Goal: Task Accomplishment & Management: Complete application form

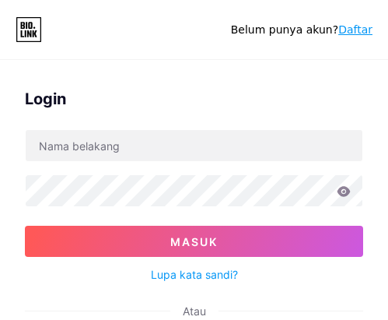
scroll to position [156, 0]
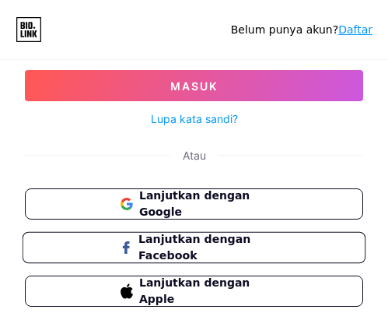
click at [166, 255] on font "Lanjutkan dengan Facebook" at bounding box center [195, 248] width 112 height 30
click at [360, 26] on font "Daftar" at bounding box center [356, 29] width 34 height 12
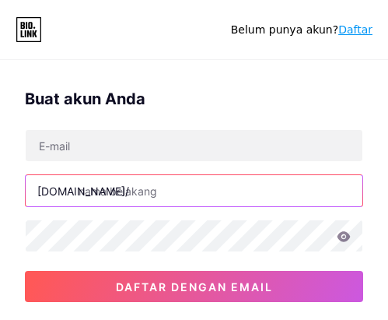
click at [108, 191] on input "text" at bounding box center [194, 190] width 337 height 31
click at [141, 187] on input "text" at bounding box center [194, 190] width 337 height 31
paste input "seguni99official"
type input "seguni99official"
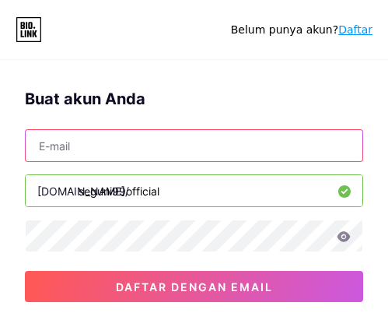
click at [95, 159] on input "text" at bounding box center [194, 145] width 337 height 31
paste input "gatotsun0820@gmail.com"
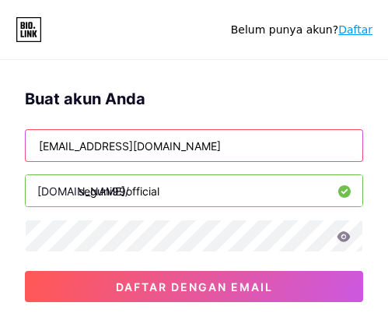
type input "gatotsun0820@gmail.com"
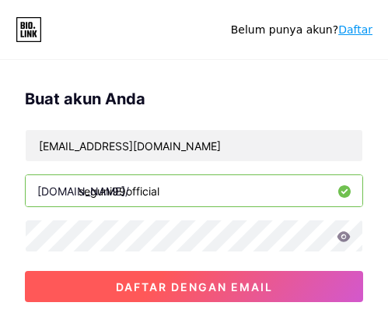
click at [146, 283] on font "daftar dengan email" at bounding box center [194, 286] width 157 height 13
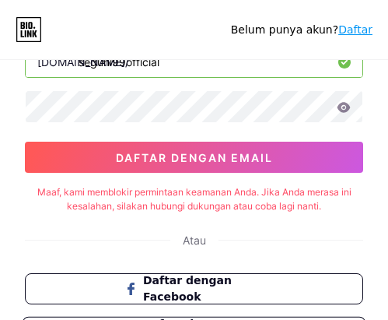
scroll to position [229, 0]
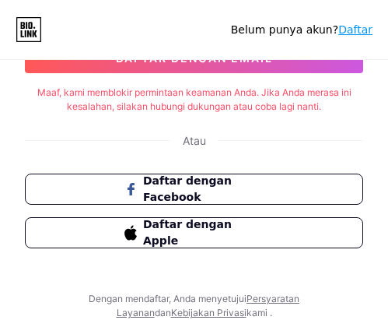
click at [201, 139] on font "Atau" at bounding box center [194, 140] width 23 height 13
click at [164, 195] on font "Daftar dengan Facebook" at bounding box center [187, 189] width 90 height 30
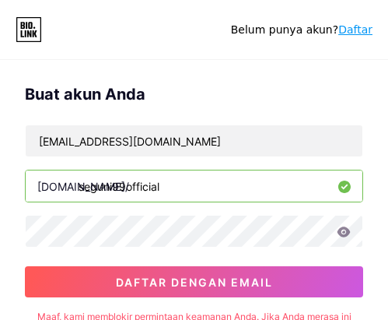
scroll to position [0, 0]
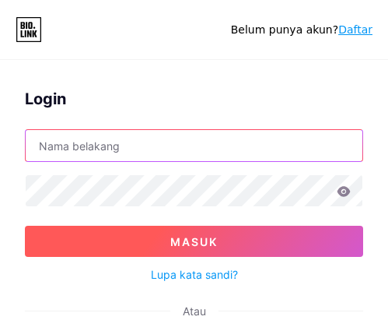
type input "gatotsun0820@gmail.com"
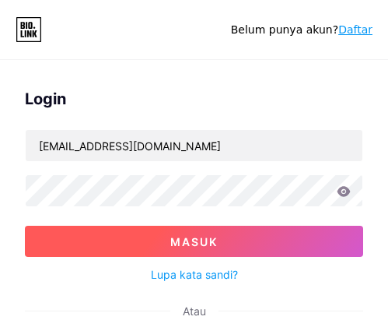
click at [190, 244] on font "Masuk" at bounding box center [193, 241] width 47 height 13
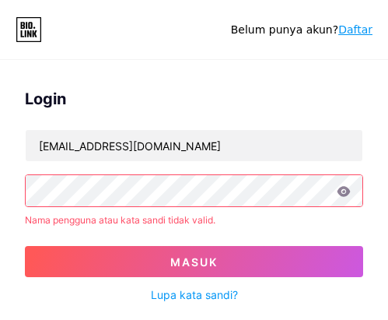
click at [343, 192] on icon at bounding box center [344, 191] width 13 height 10
click at [346, 195] on icon at bounding box center [344, 191] width 13 height 10
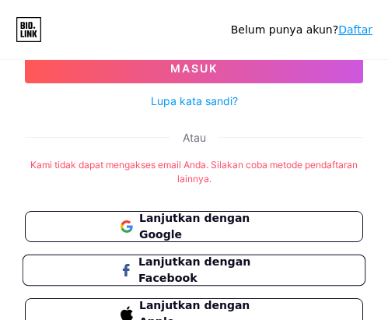
scroll to position [227, 0]
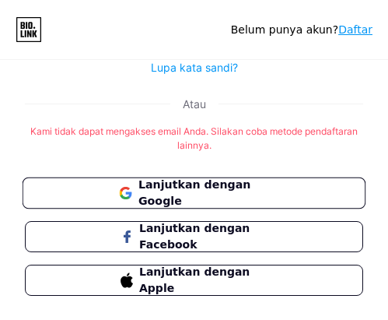
click at [177, 191] on font "Lanjutkan dengan Google" at bounding box center [195, 193] width 112 height 30
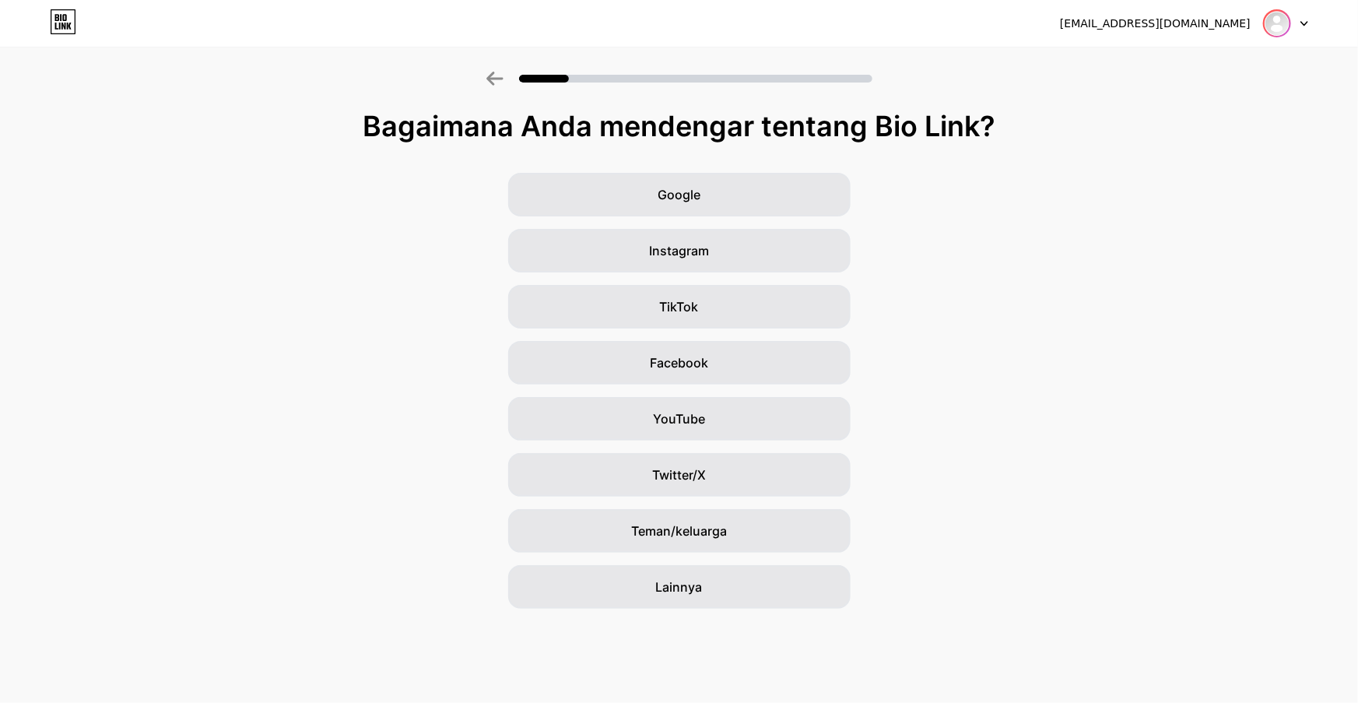
click at [399, 24] on img at bounding box center [1277, 23] width 25 height 25
click at [399, 267] on div "Google Instagram TikTok Facebook YouTube Twitter/X Teman/keluarga Lainnya" at bounding box center [679, 391] width 1358 height 436
click at [399, 202] on font "Google" at bounding box center [679, 195] width 43 height 16
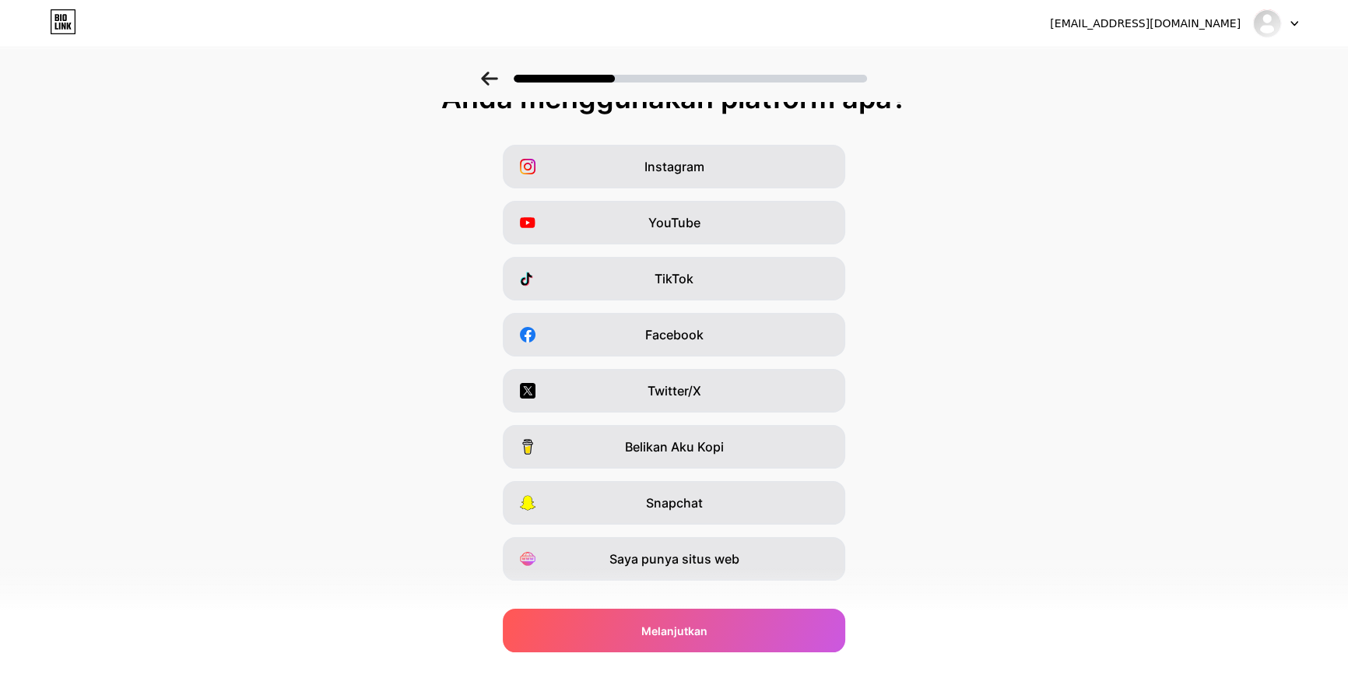
scroll to position [56, 0]
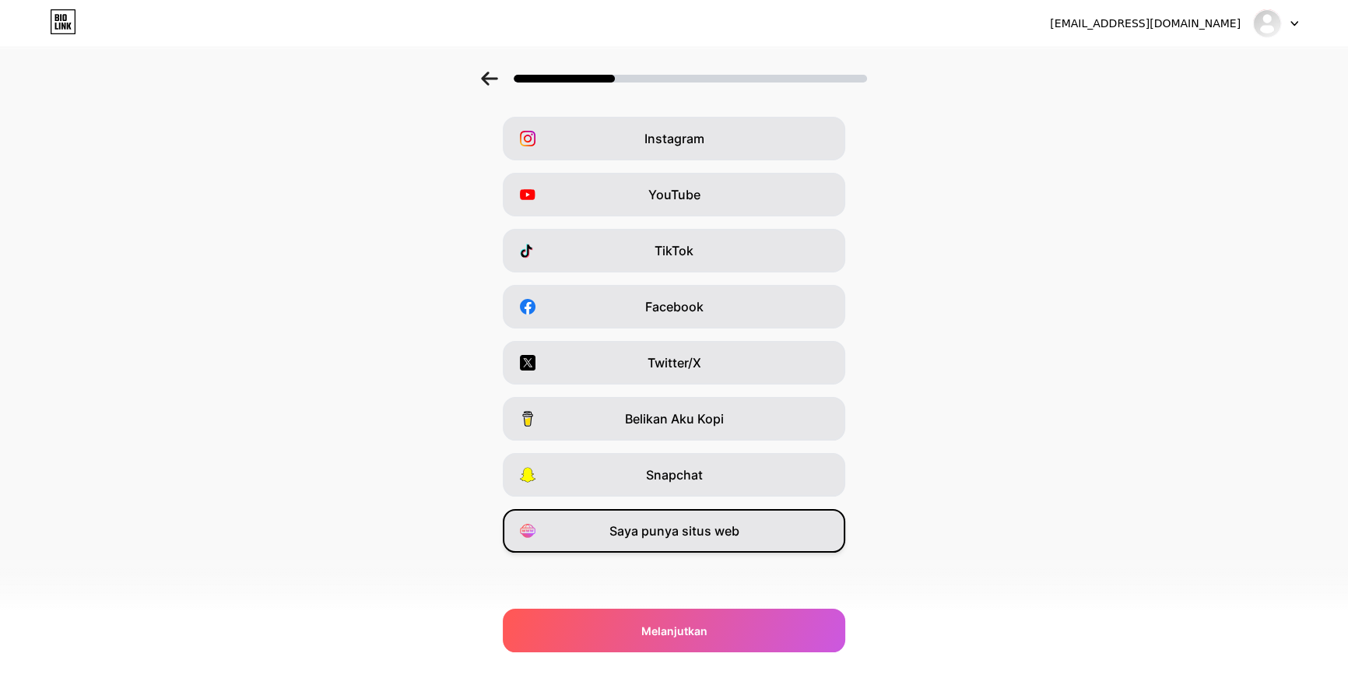
click at [399, 319] on span "Saya punya situs web" at bounding box center [674, 530] width 130 height 19
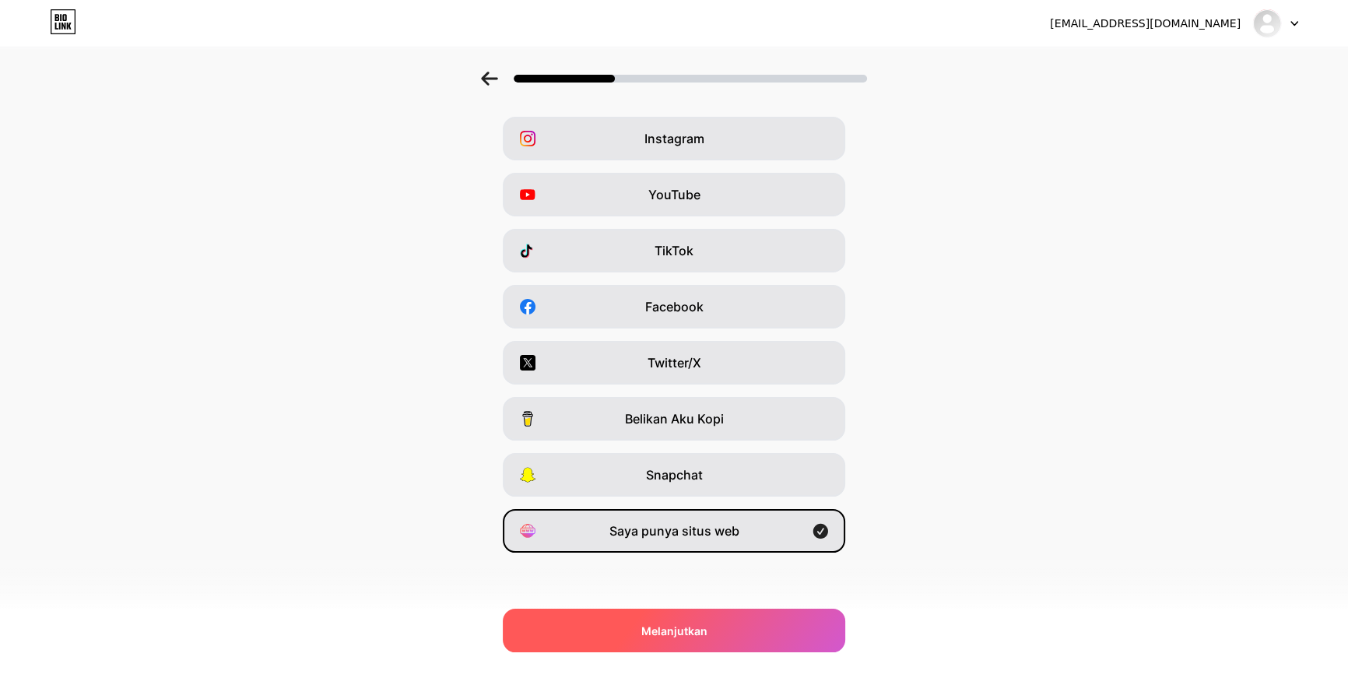
click at [399, 319] on div "Melanjutkan" at bounding box center [674, 631] width 342 height 44
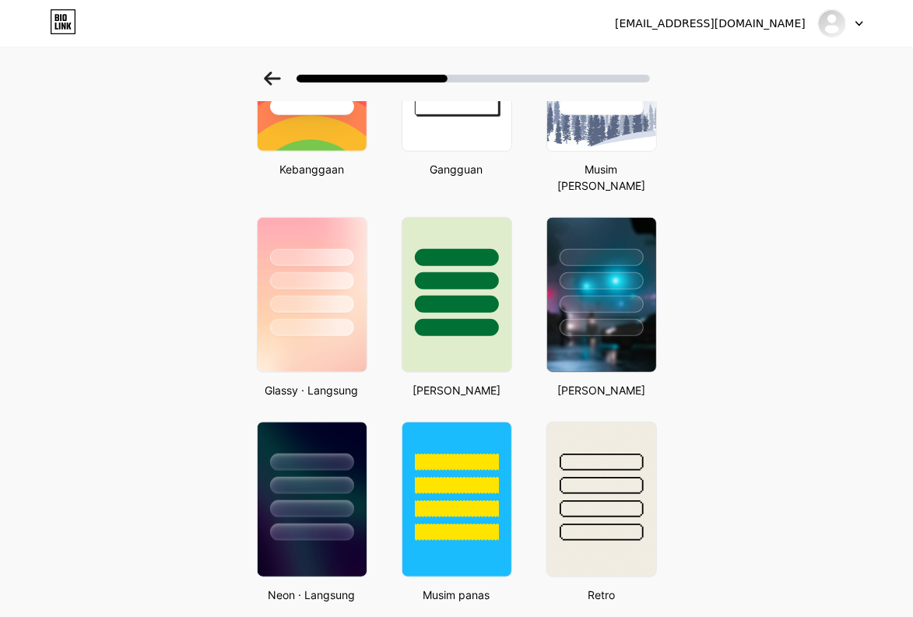
scroll to position [415, 0]
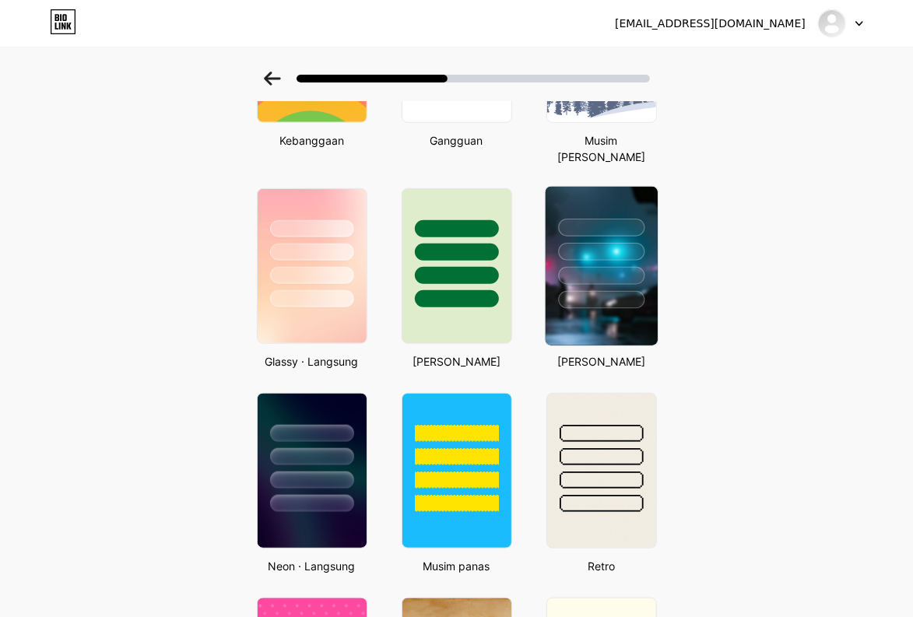
click at [399, 319] on img at bounding box center [601, 266] width 112 height 159
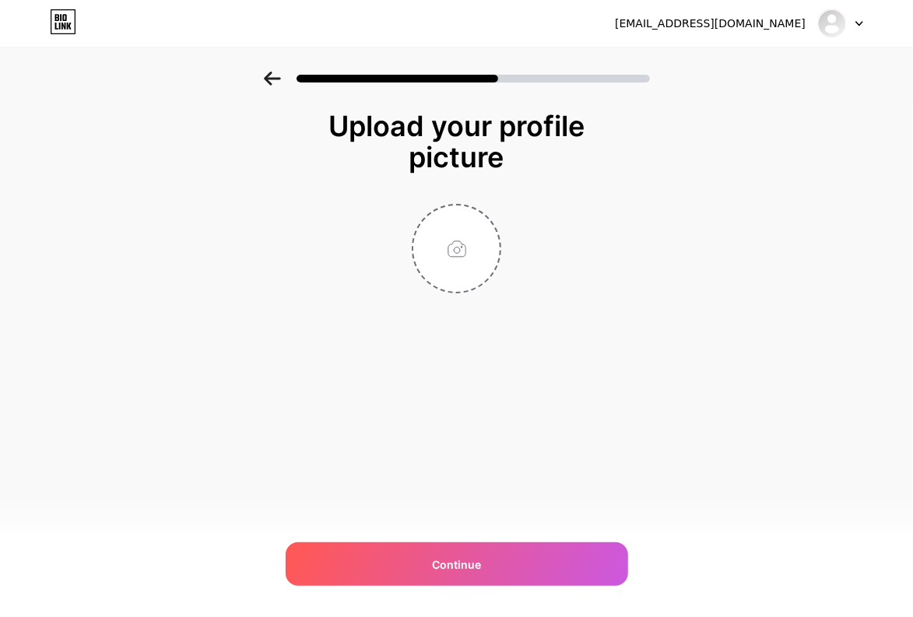
scroll to position [0, 0]
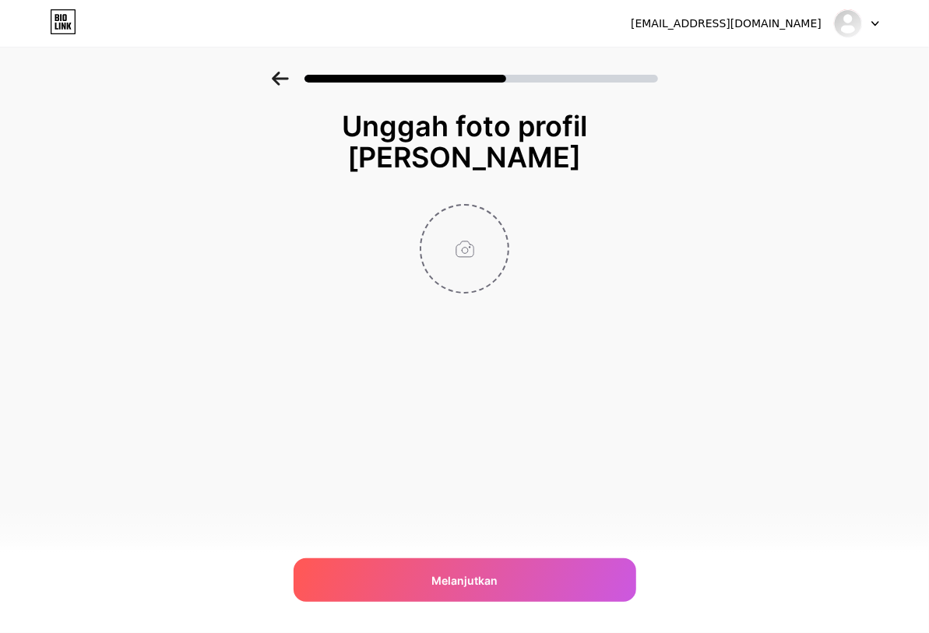
click at [399, 265] on input "file" at bounding box center [464, 248] width 86 height 86
type input "C:\fakepath\WhatsApp Image 2025-08-19 at 19.20.03.jpeg"
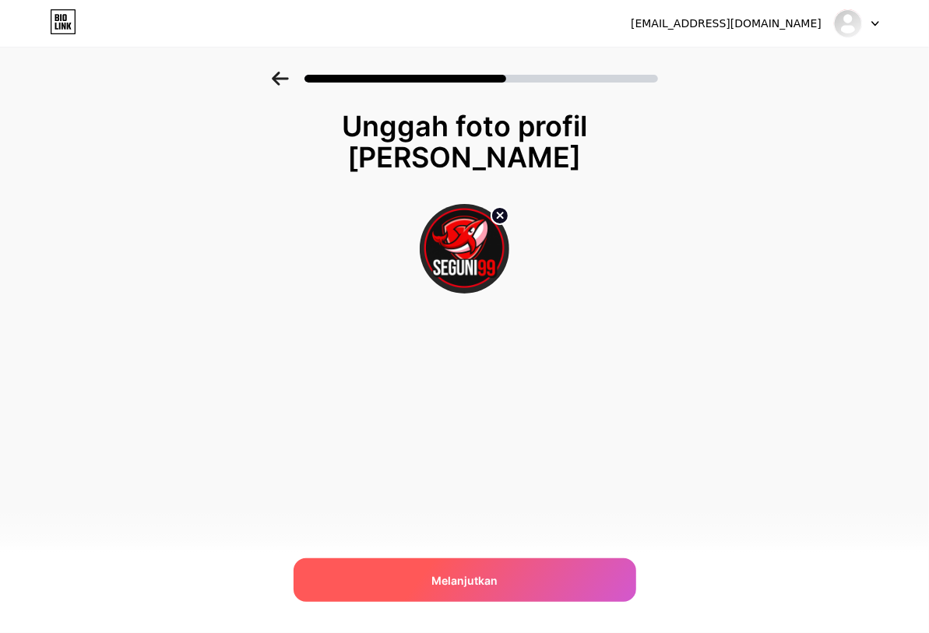
click at [399, 319] on div "Melanjutkan" at bounding box center [464, 580] width 342 height 44
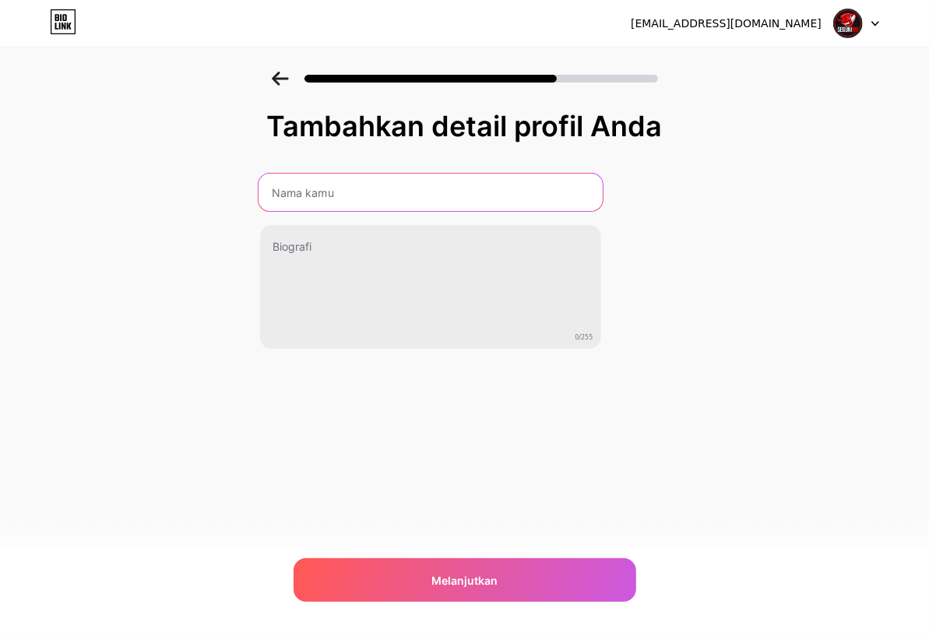
click at [328, 201] on input "text" at bounding box center [430, 192] width 344 height 37
click at [366, 197] on input "beluga99vip" at bounding box center [430, 192] width 344 height 37
type input "beluga99"
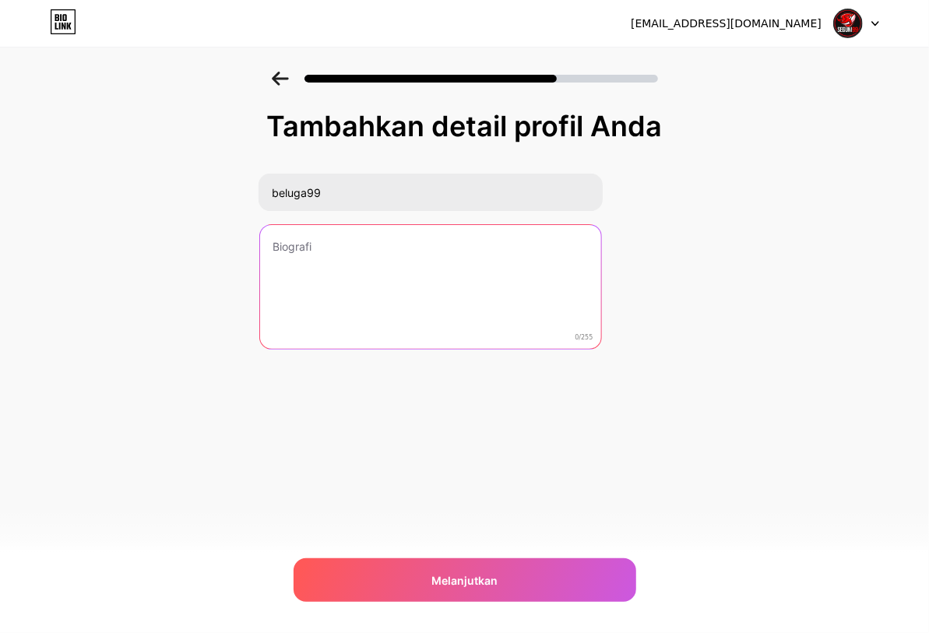
click at [349, 308] on textarea at bounding box center [430, 287] width 341 height 125
paste textarea "SEGUNI99 merupakan platform online yang dibangun untuk menghadirkan kemudahan, …"
click at [313, 250] on textarea at bounding box center [430, 287] width 341 height 125
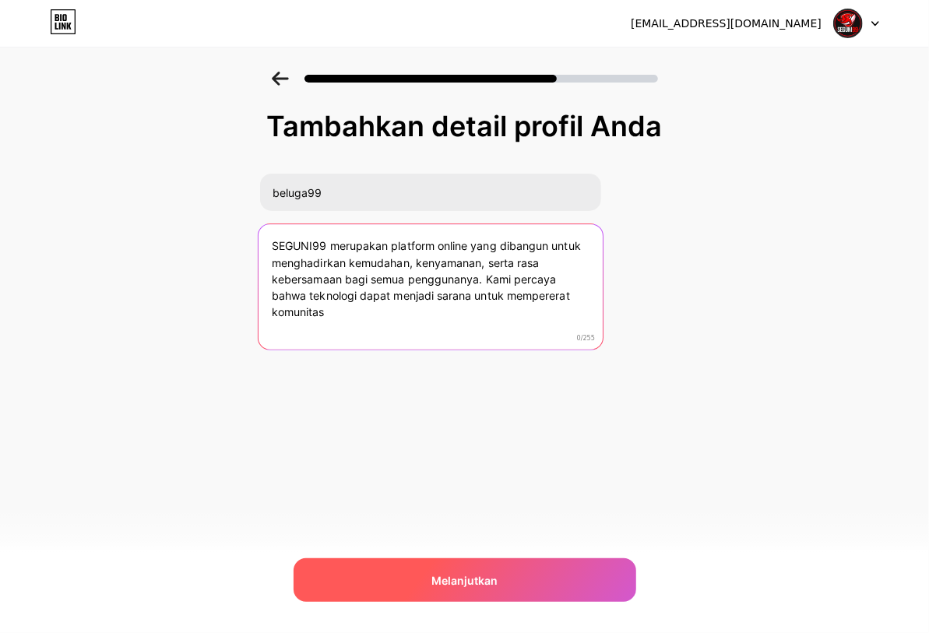
type textarea "SEGUNI99 merupakan platform online yang dibangun untuk menghadirkan kemudahan, …"
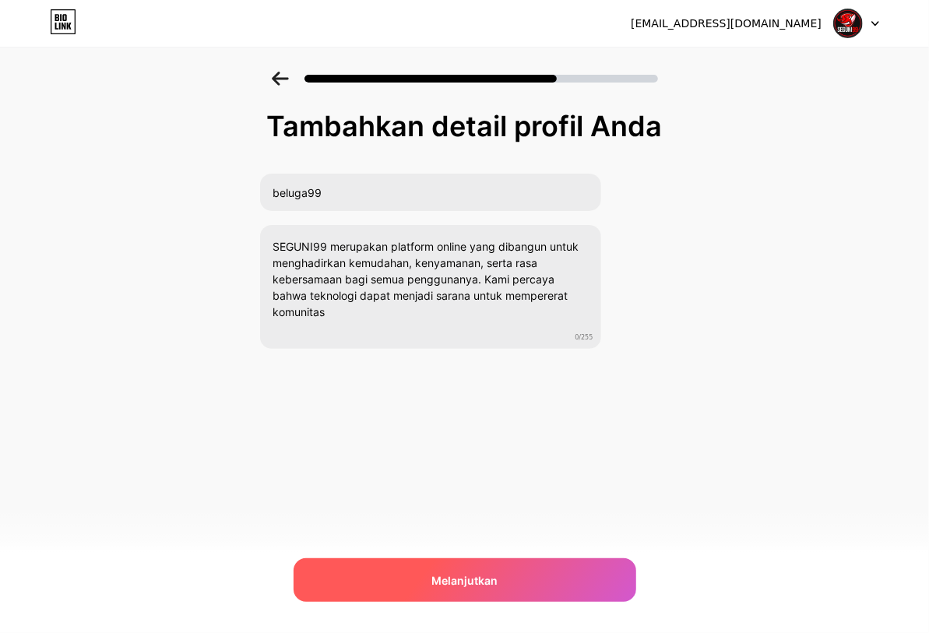
click at [399, 319] on font "Melanjutkan" at bounding box center [464, 580] width 66 height 13
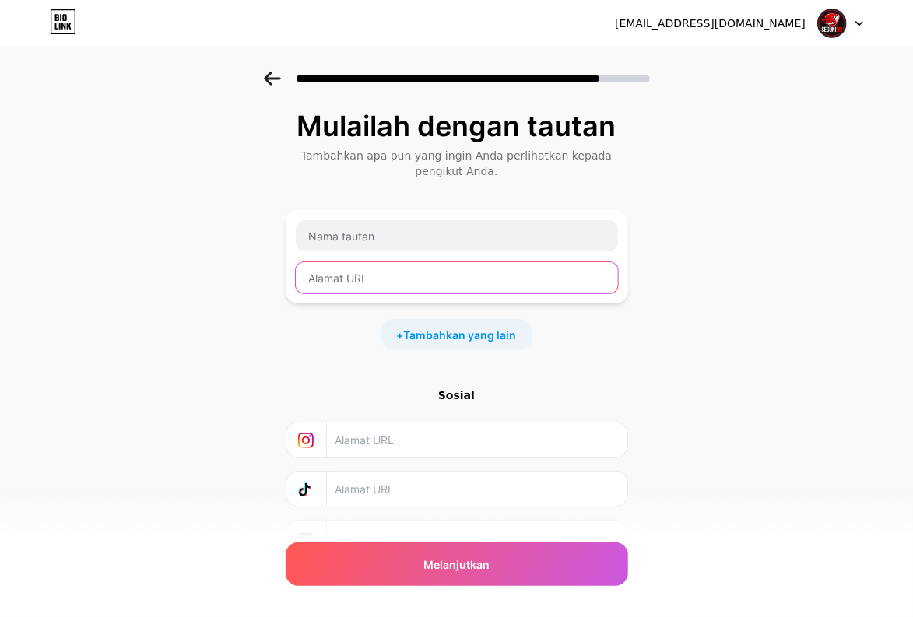
click at [364, 290] on input "text" at bounding box center [457, 277] width 322 height 31
click at [370, 272] on input "text" at bounding box center [457, 277] width 322 height 31
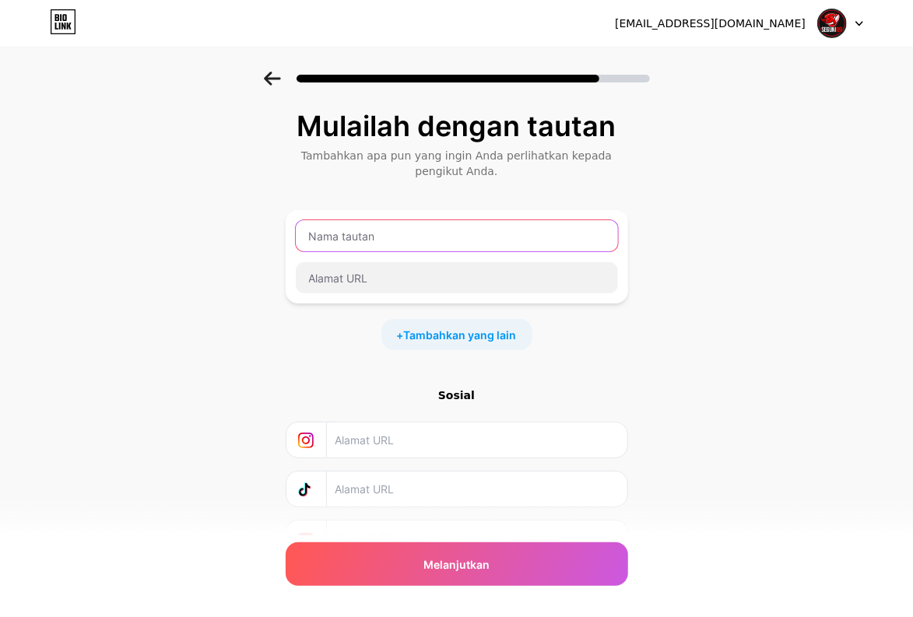
click at [399, 247] on input "text" at bounding box center [457, 235] width 322 height 31
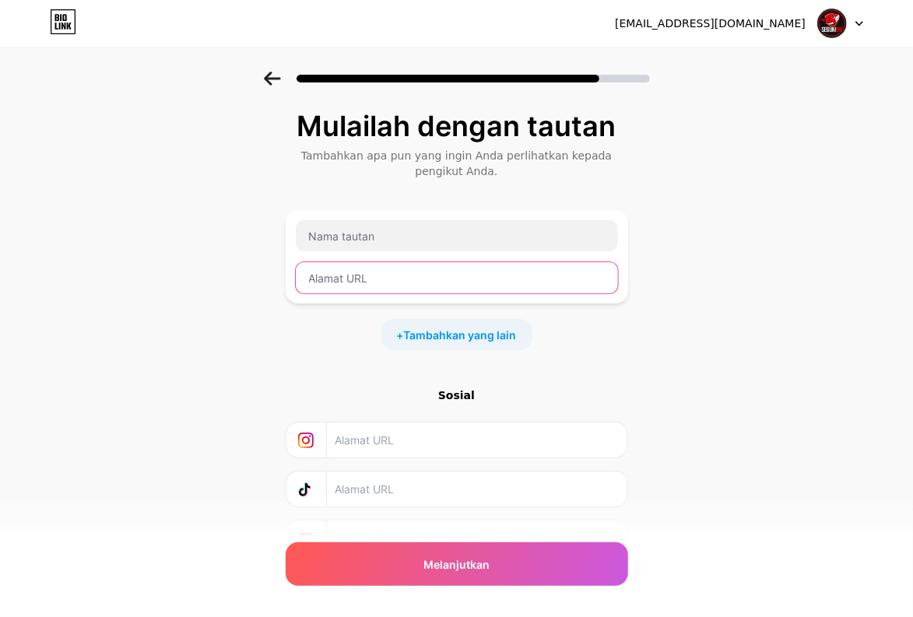
click at [358, 280] on input "text" at bounding box center [457, 277] width 322 height 31
paste input "https://keras.bio/seguni99vip"
type input "https://keras.bio/seguni99vip"
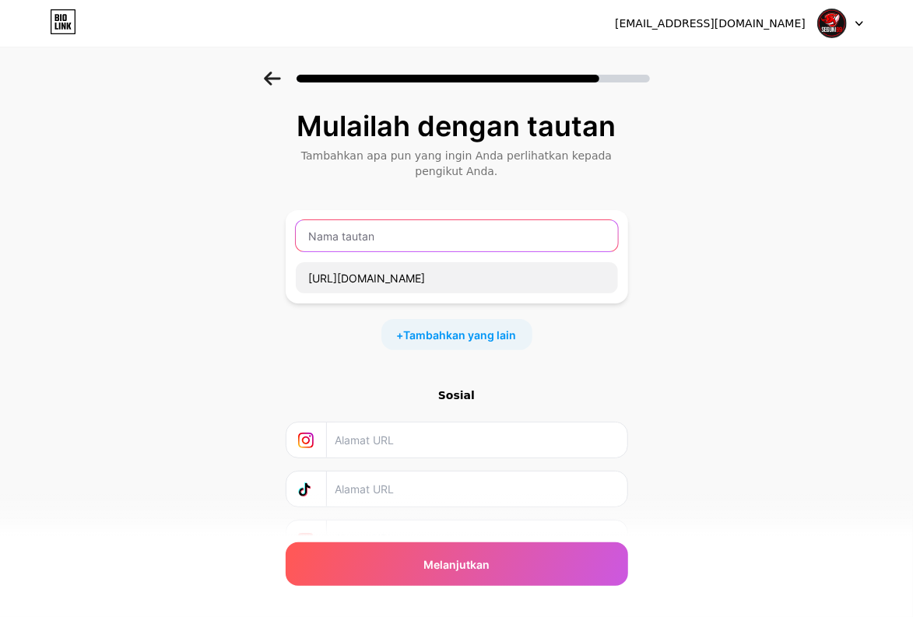
click at [361, 240] on input "text" at bounding box center [457, 235] width 322 height 31
click at [356, 250] on input "text" at bounding box center [457, 235] width 322 height 31
paste input "SEGUNI99"
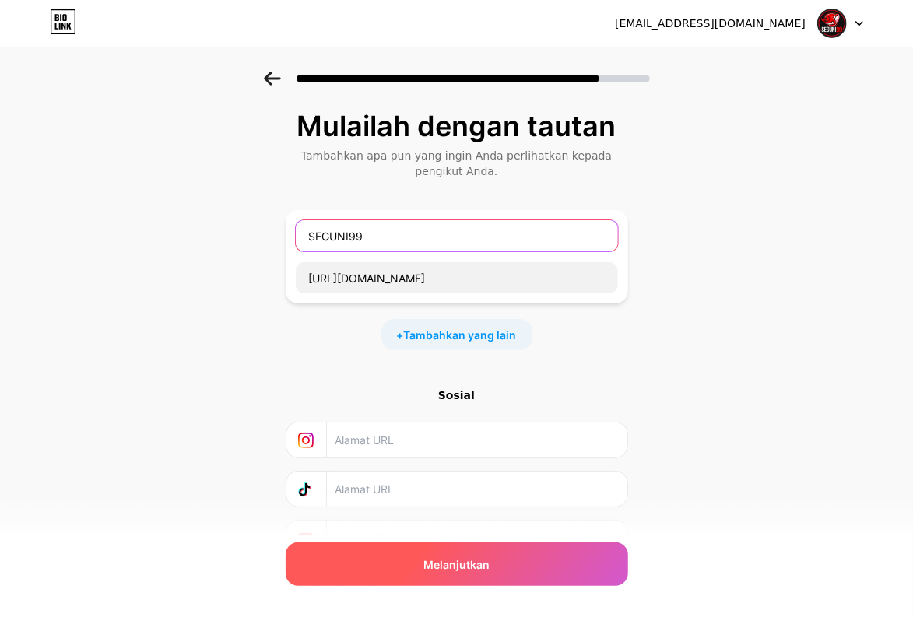
type input "SEGUNI99"
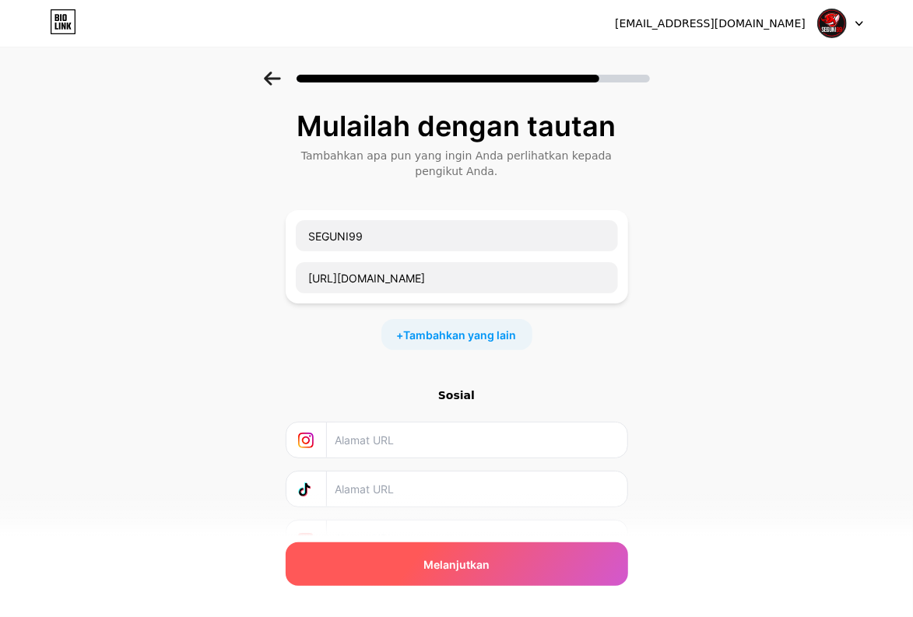
click at [399, 319] on font "Melanjutkan" at bounding box center [456, 564] width 66 height 13
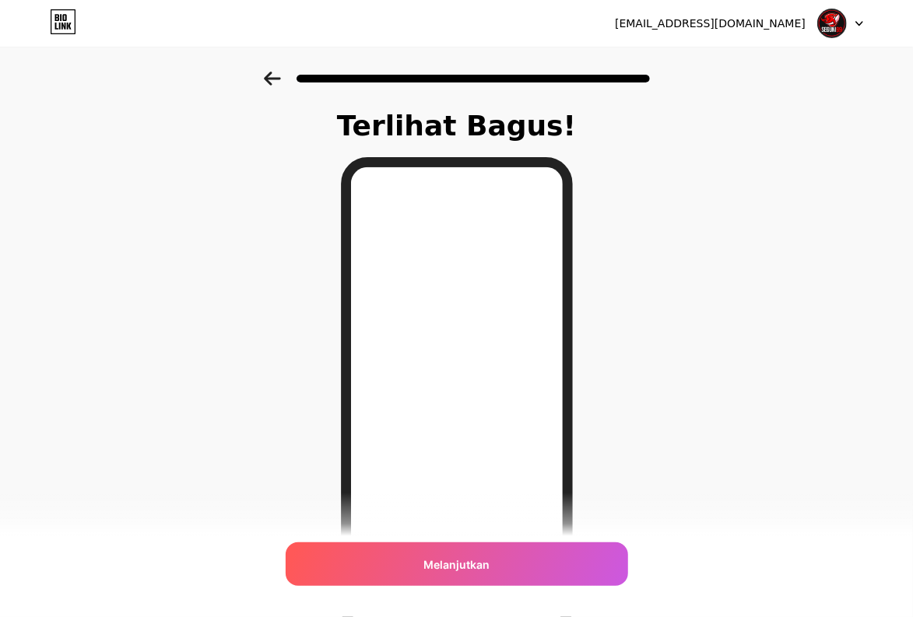
click at [279, 75] on icon at bounding box center [272, 79] width 17 height 14
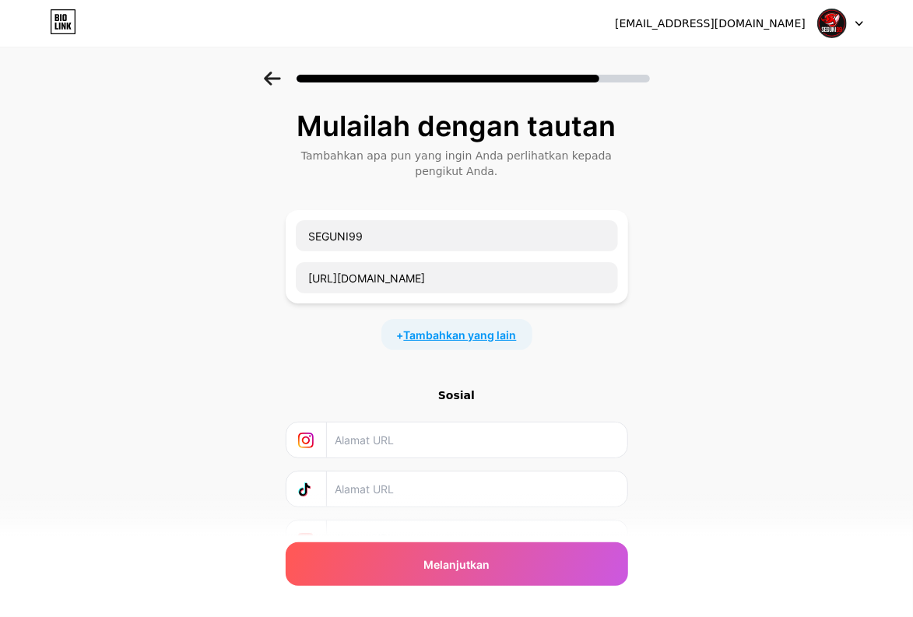
click at [399, 319] on font "Tambahkan yang lain" at bounding box center [460, 334] width 113 height 13
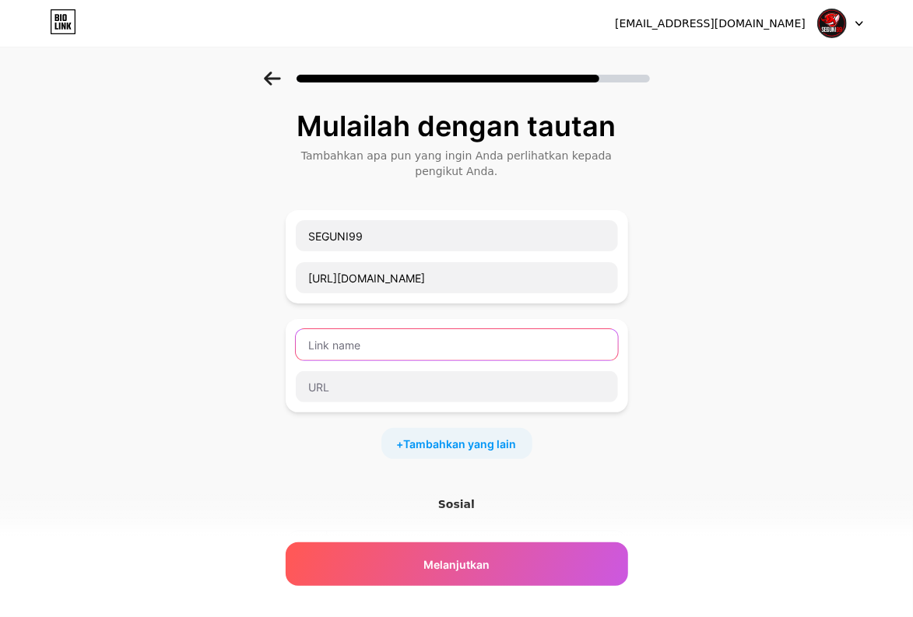
click at [387, 319] on input "text" at bounding box center [457, 344] width 322 height 31
paste input "https://tawk.to/chat/68a4ad3157b7e2191bf8d3b4/default"
type input "https://tawk.to/chat/68a4ad3157b7e2191bf8d3b4/default"
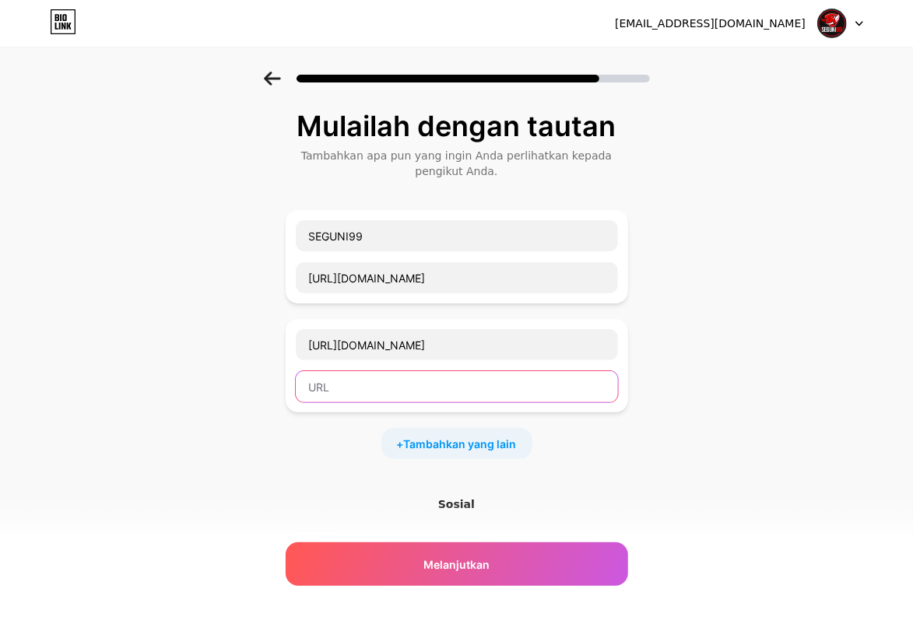
scroll to position [0, 0]
click at [371, 319] on input "text" at bounding box center [457, 386] width 322 height 31
type input "l"
click at [343, 319] on input "text" at bounding box center [457, 386] width 322 height 31
paste input "SEGUNI99"
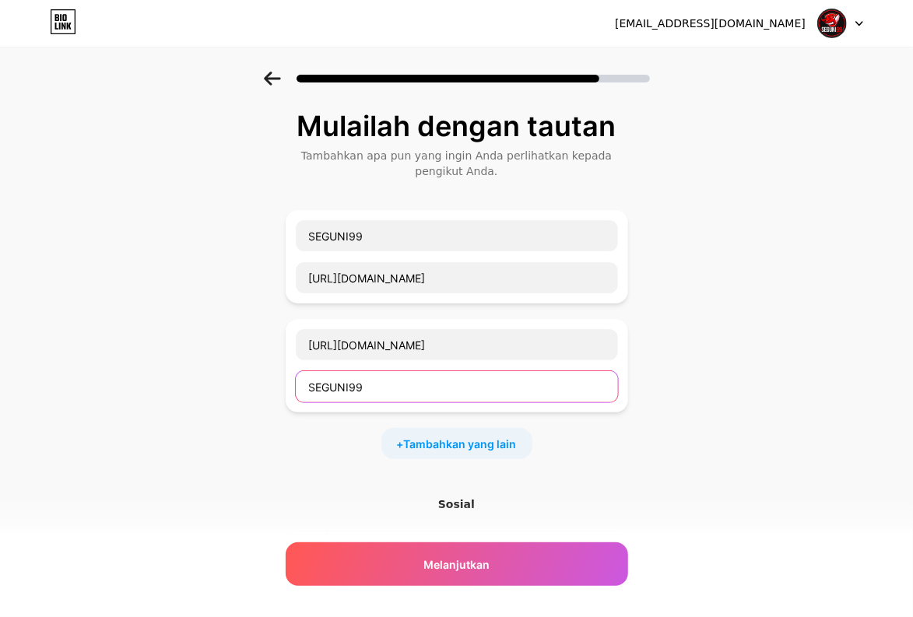
click at [311, 319] on input "SEGUNI99" at bounding box center [457, 386] width 322 height 31
drag, startPoint x: 318, startPoint y: 386, endPoint x: 504, endPoint y: 412, distance: 188.6
click at [319, 319] on input "SEGUNI99" at bounding box center [457, 386] width 322 height 31
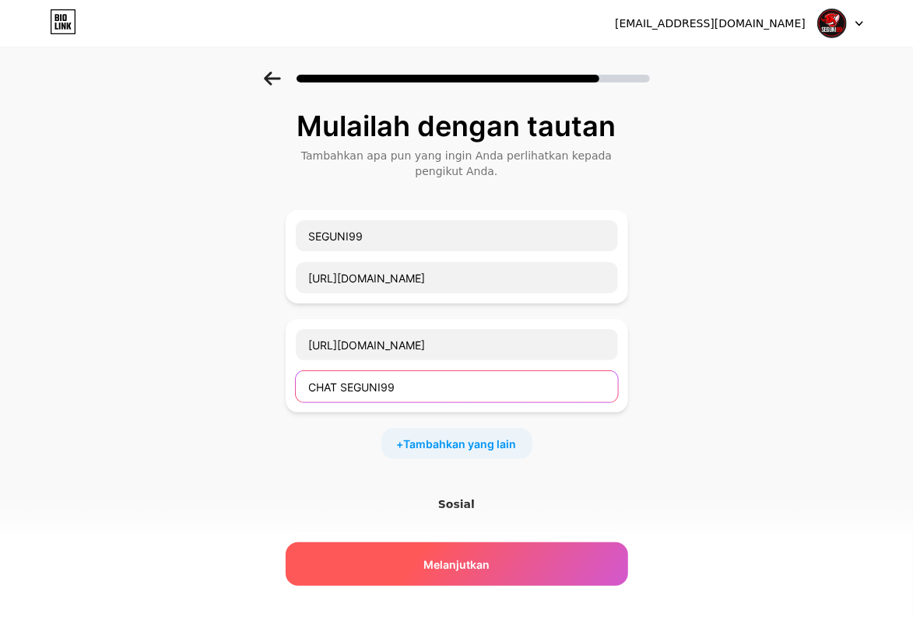
type input "CHAT SEGUNI99"
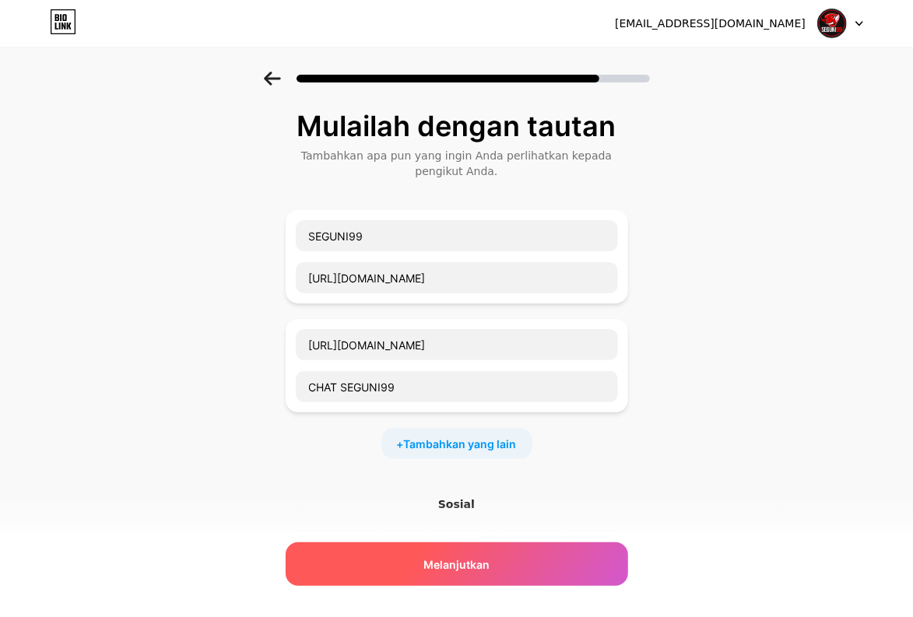
click at [399, 319] on div "Melanjutkan" at bounding box center [457, 564] width 342 height 44
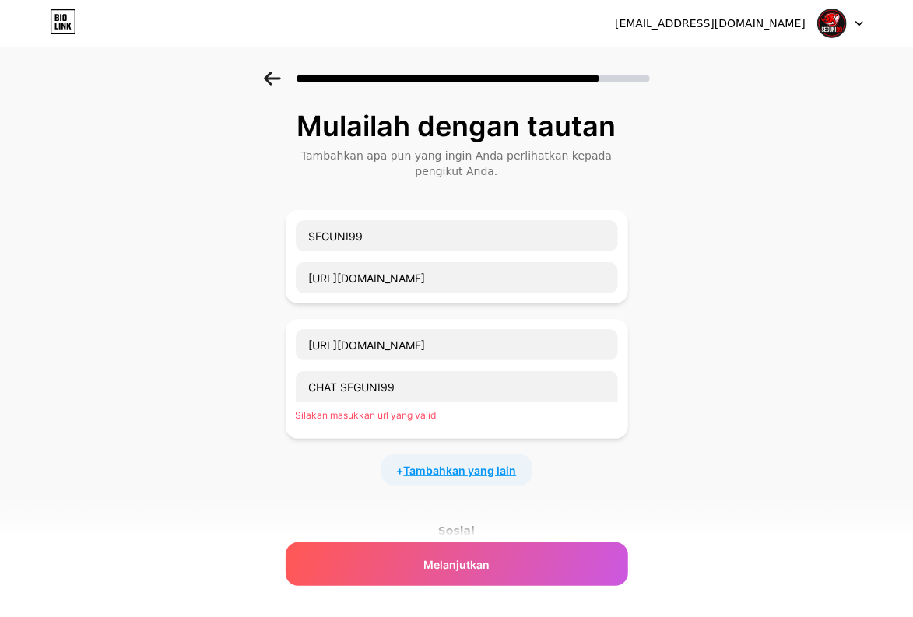
click at [399, 319] on font "Tambahkan yang lain" at bounding box center [460, 470] width 113 height 13
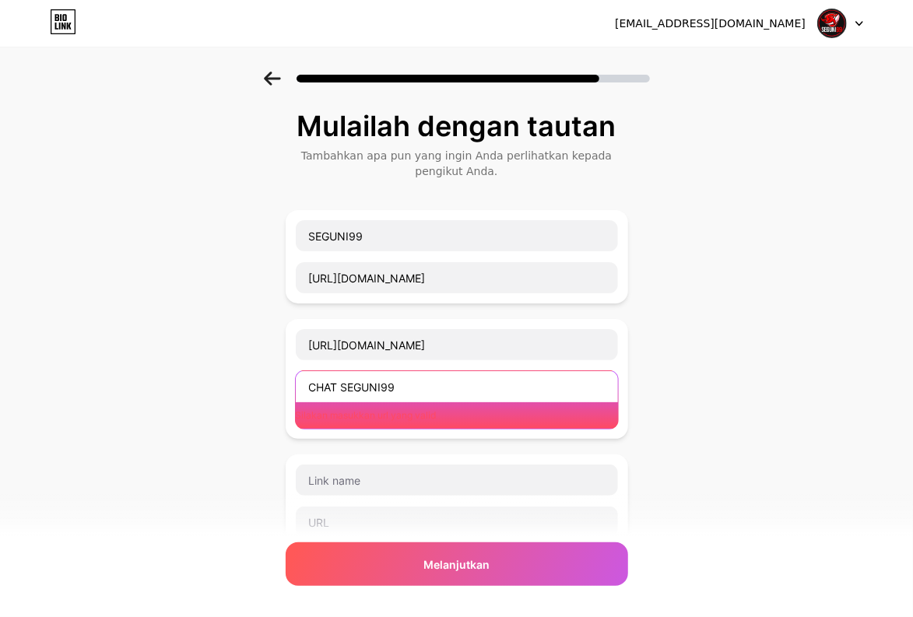
drag, startPoint x: 430, startPoint y: 381, endPoint x: 313, endPoint y: 374, distance: 117.8
click at [313, 319] on input "CHAT SEGUNI99" at bounding box center [457, 386] width 322 height 31
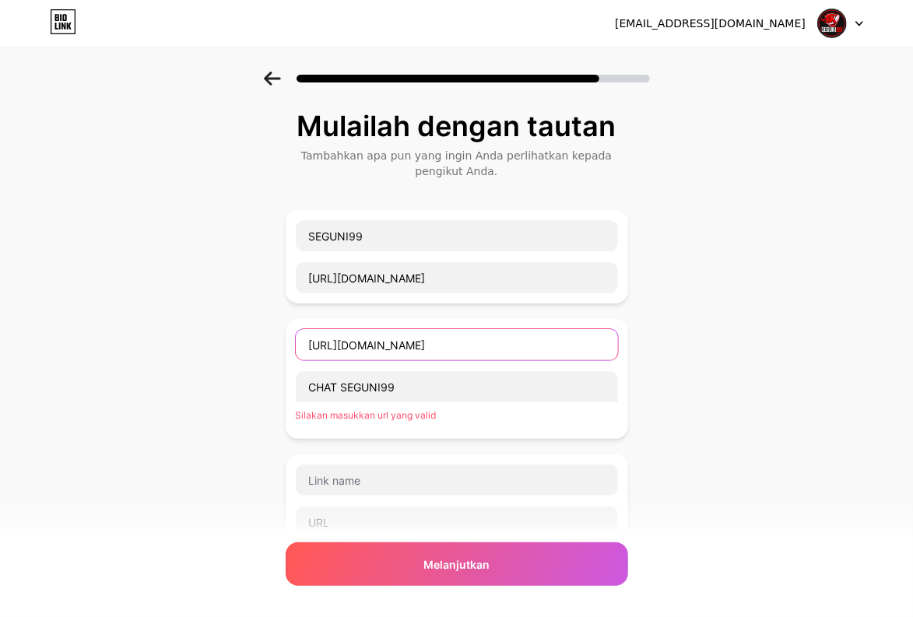
click at [399, 319] on input "https://tawk.to/chat/68a4ad3157b7e2191bf8d3b4/default" at bounding box center [457, 344] width 322 height 31
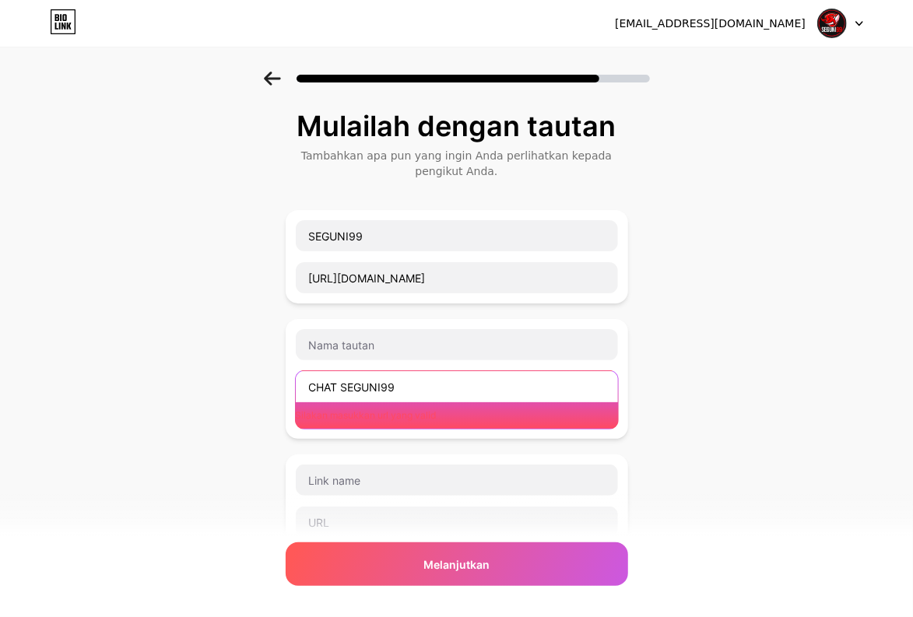
click at [399, 319] on input "CHAT SEGUNI99" at bounding box center [457, 386] width 322 height 31
drag, startPoint x: 439, startPoint y: 395, endPoint x: 247, endPoint y: 386, distance: 192.5
click at [247, 319] on div "Mulailah dengan tautan Tambahkan apa pun yang ingin Anda perlihatkan kepada pen…" at bounding box center [456, 475] width 913 height 807
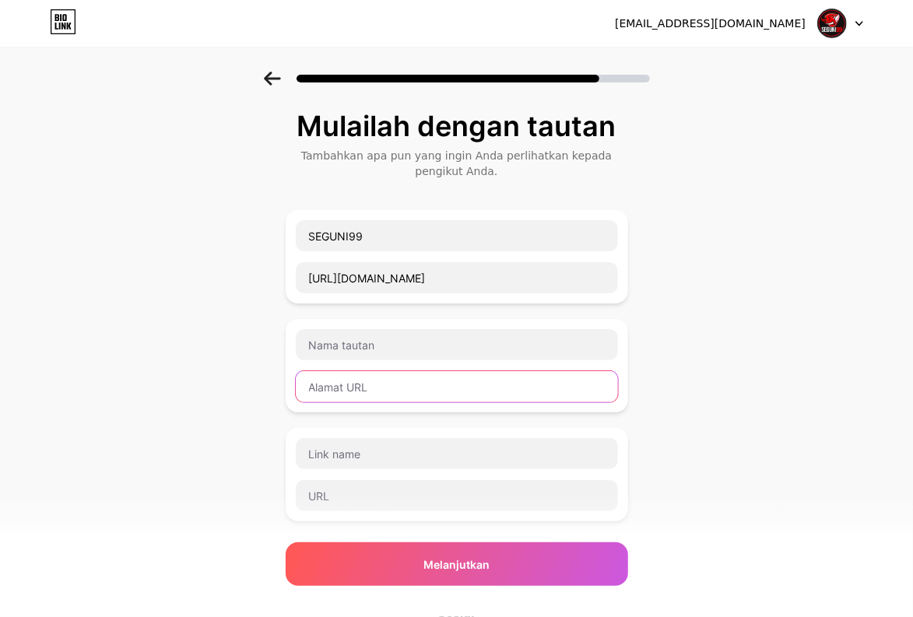
click at [378, 319] on input "text" at bounding box center [457, 386] width 322 height 31
paste input "https://tawk.to/chat/68a4ad3157b7e2191bf8d3b4/default"
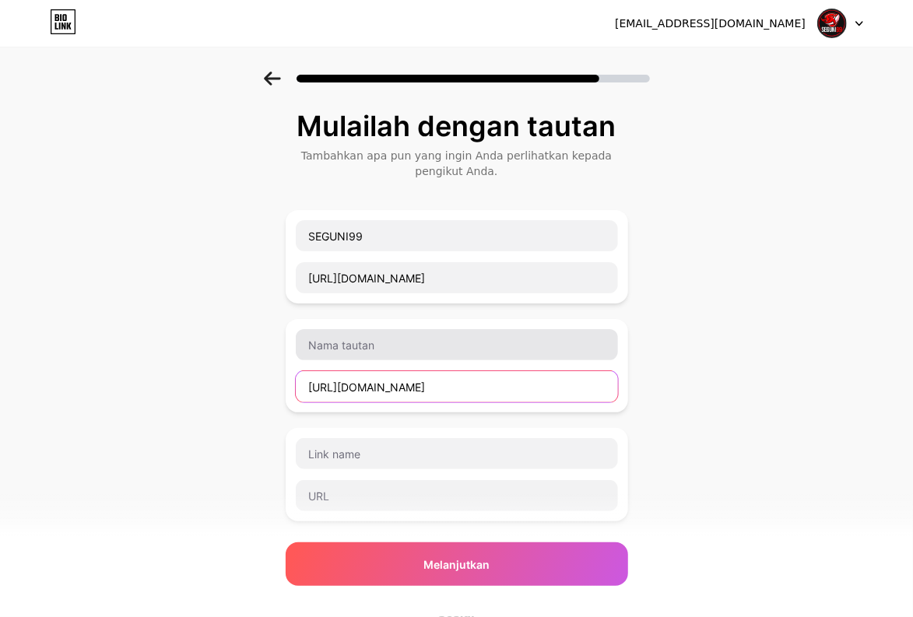
type input "https://tawk.to/chat/68a4ad3157b7e2191bf8d3b4/default"
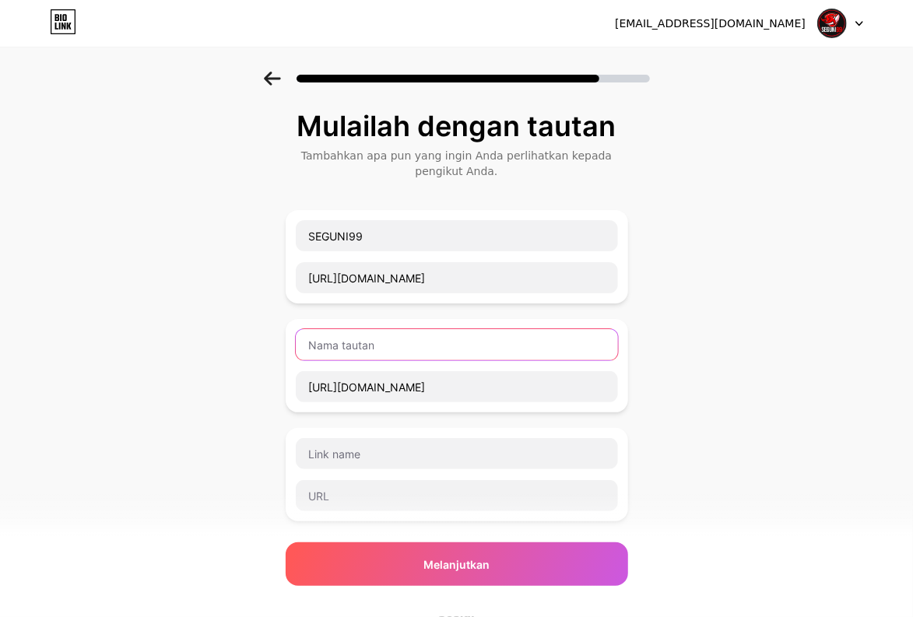
scroll to position [0, 0]
click at [399, 319] on input "text" at bounding box center [457, 344] width 322 height 31
click at [369, 319] on input "text" at bounding box center [457, 344] width 322 height 31
paste input "💡 SEGUNI99"
click at [328, 319] on input "💡 SEGUNI99" at bounding box center [457, 344] width 322 height 31
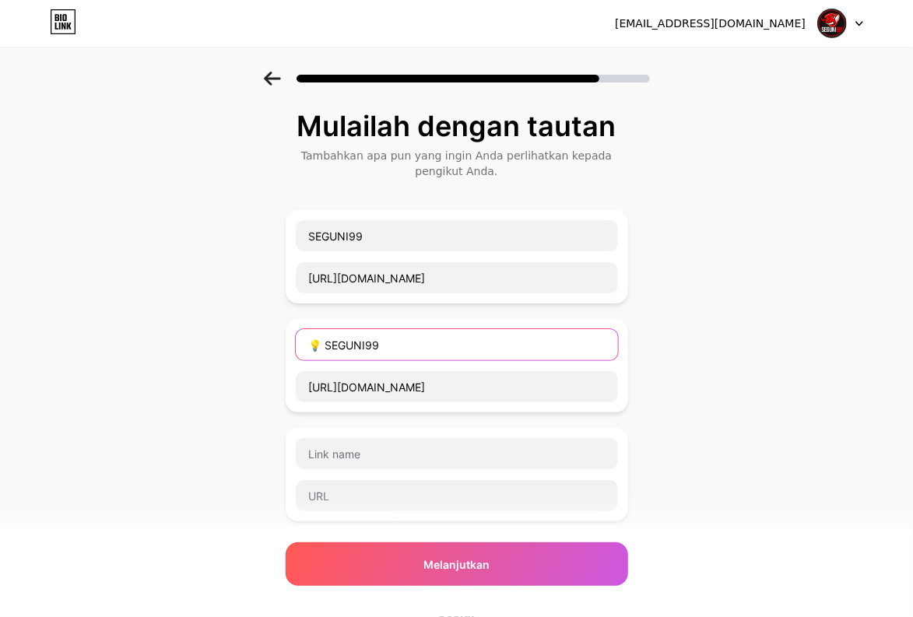
paste input "chat"
click at [333, 319] on input "💡chat SEGUNI99" at bounding box center [457, 344] width 322 height 31
click at [399, 319] on input "💡Chat SEGUNI99" at bounding box center [457, 344] width 322 height 31
type input "💡Chat SEGUNI99"
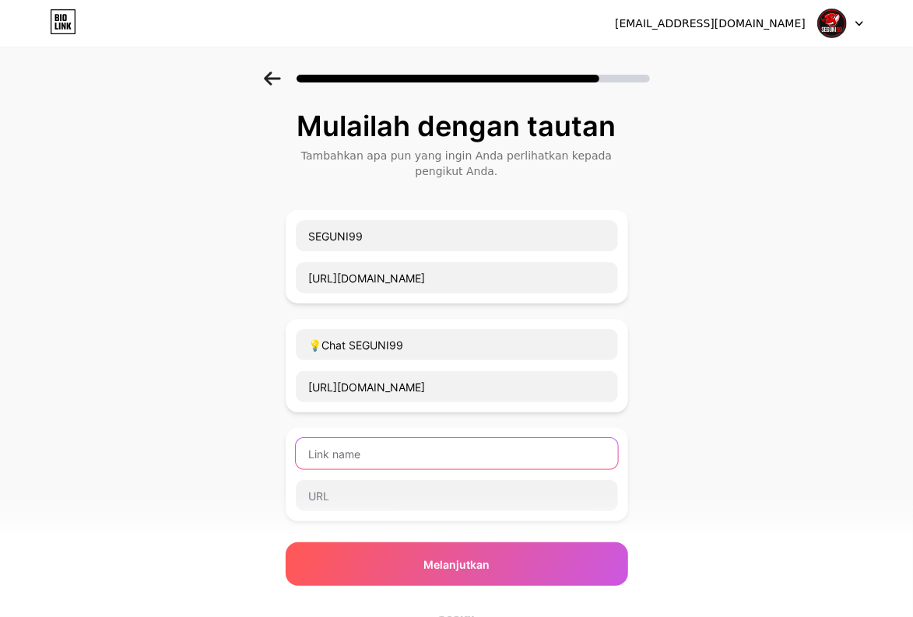
click at [399, 319] on input "text" at bounding box center [457, 453] width 322 height 31
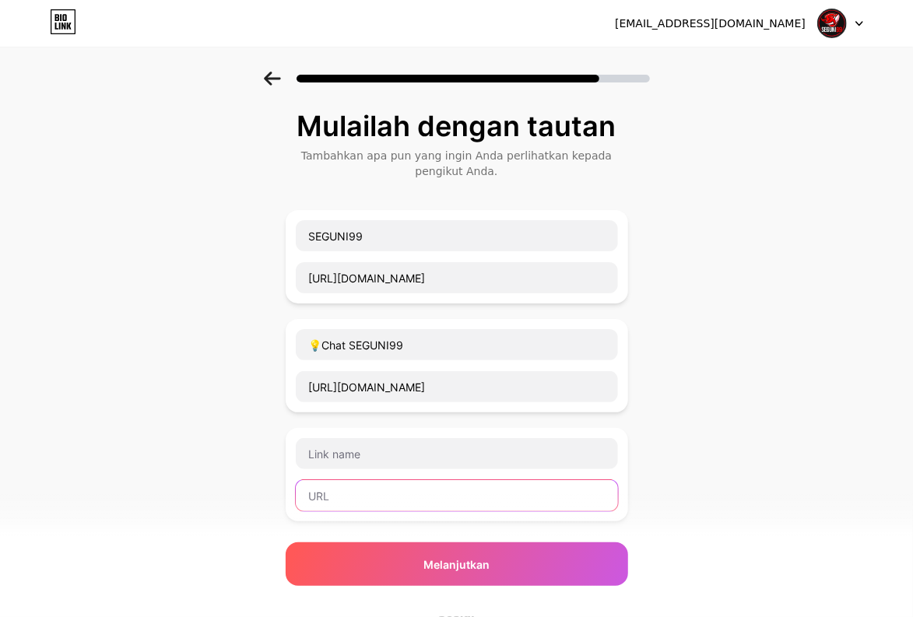
click at [381, 319] on input "text" at bounding box center [457, 495] width 322 height 31
paste input "https://whatsapp.com/channel/0029VbAj0B4DjiOiA4LmQ11e"
type input "https://whatsapp.com/channel/0029VbAj0B4DjiOiA4LmQ11e"
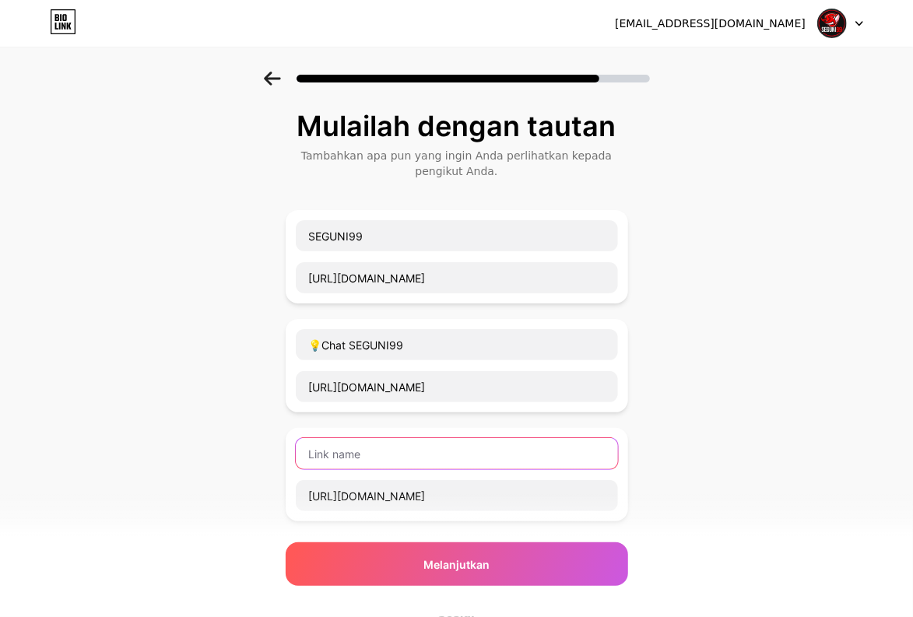
click at [381, 319] on input "text" at bounding box center [457, 453] width 322 height 31
paste input "SEGUNI99 Official"
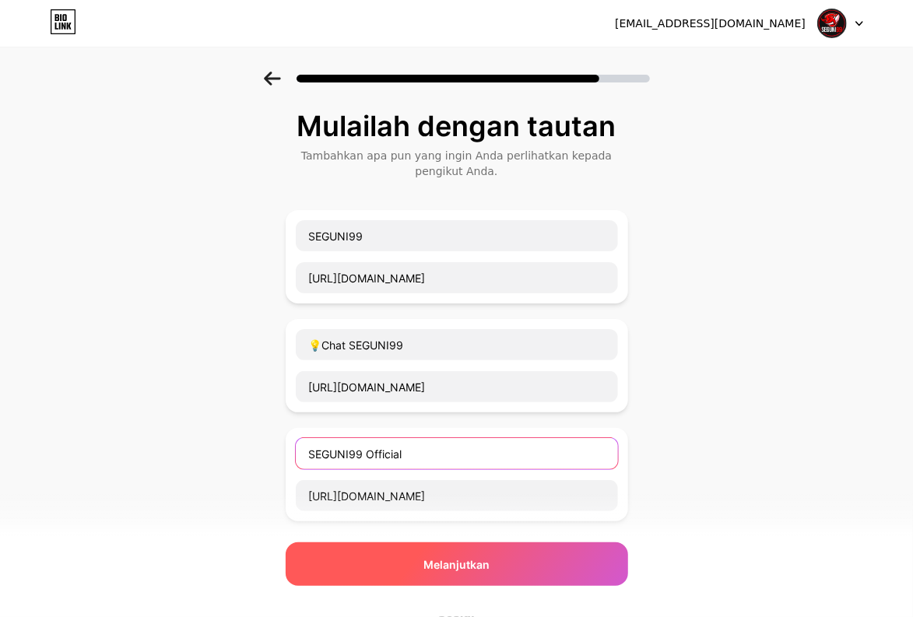
type input "SEGUNI99 Official"
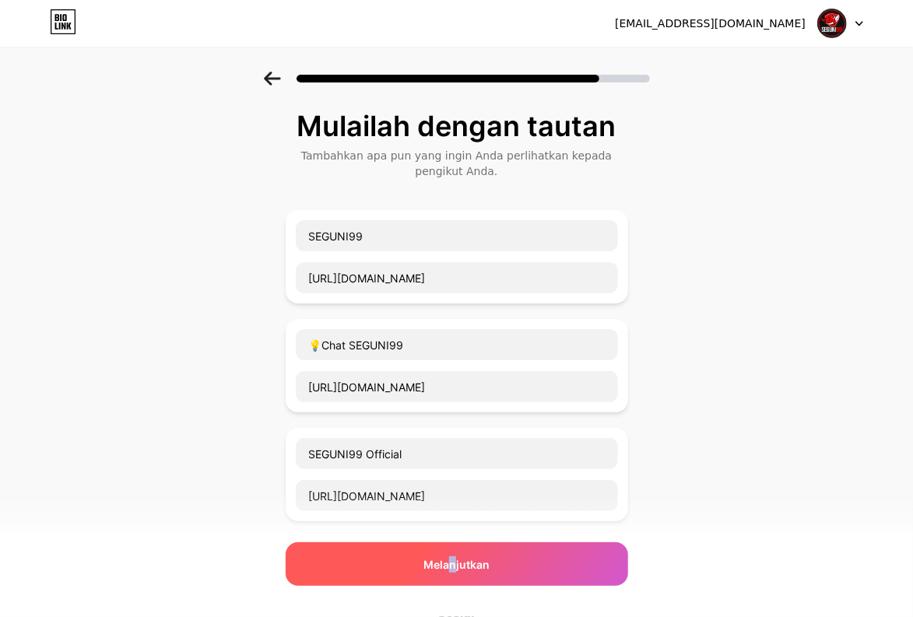
click at [399, 319] on font "Melanjutkan" at bounding box center [456, 564] width 66 height 13
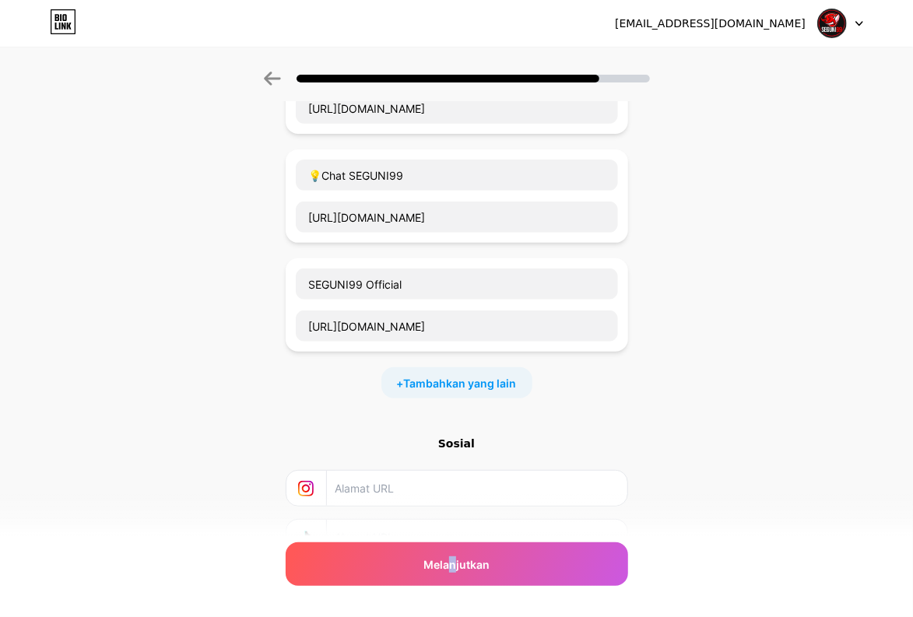
scroll to position [302, 0]
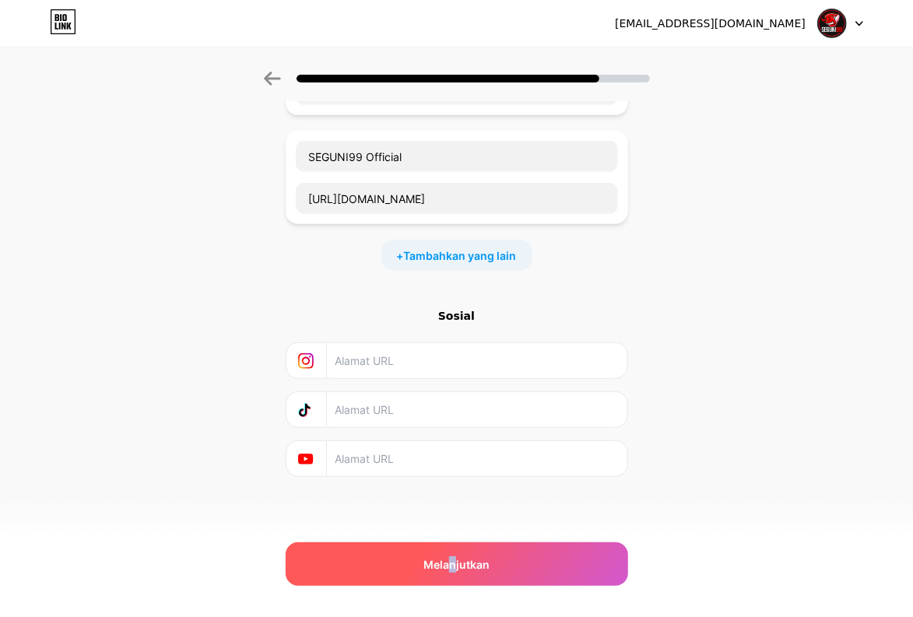
click at [399, 319] on font "Melanjutkan" at bounding box center [456, 564] width 66 height 13
click at [399, 319] on div "Melanjutkan" at bounding box center [457, 564] width 342 height 44
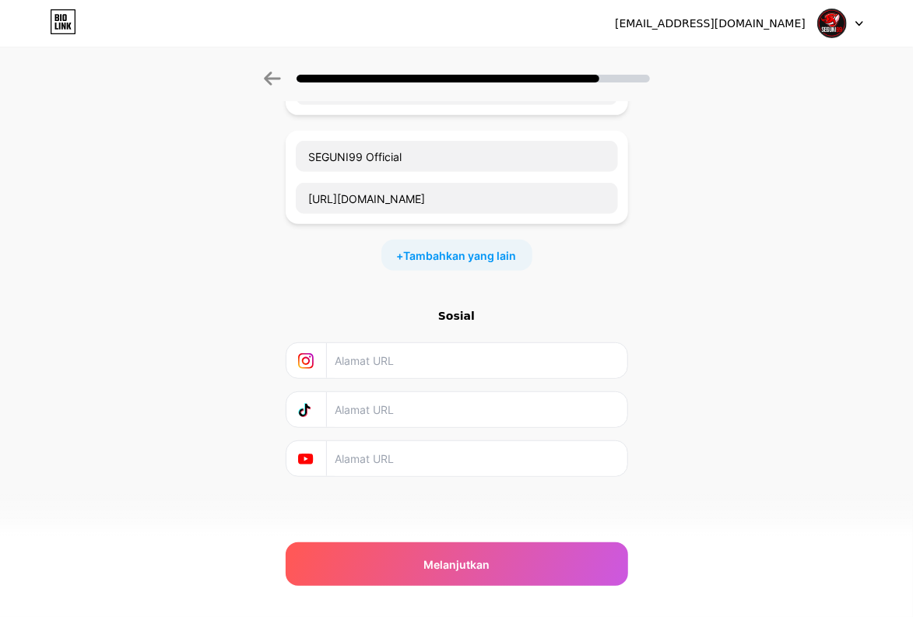
drag, startPoint x: 447, startPoint y: 563, endPoint x: 445, endPoint y: 481, distance: 82.5
click at [399, 319] on font "Melanjutkan" at bounding box center [456, 564] width 66 height 13
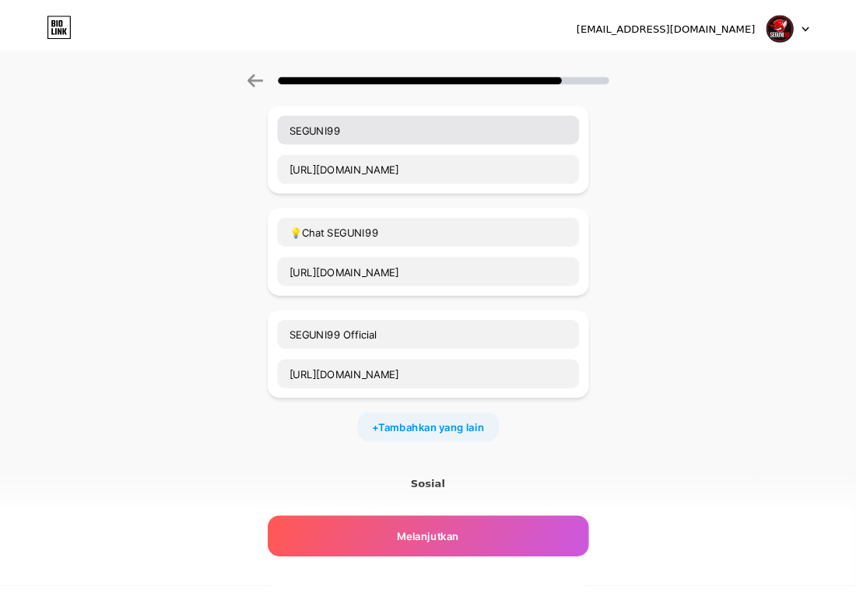
scroll to position [0, 0]
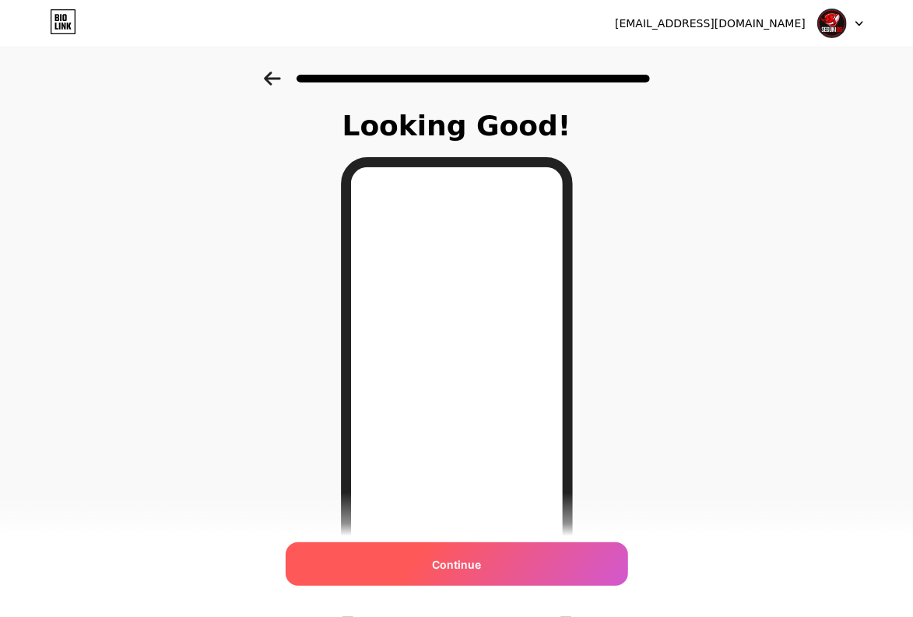
click at [399, 319] on div "Continue" at bounding box center [457, 564] width 342 height 44
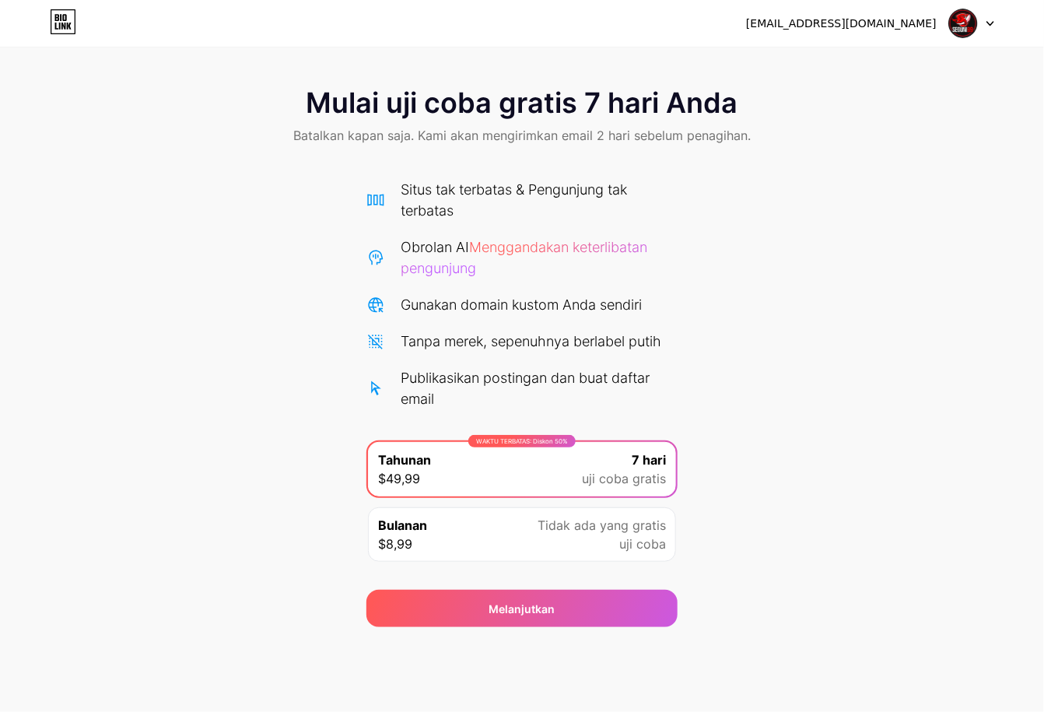
click at [399, 280] on div "Mulai uji coba gratis 7 hari Anda Batalkan kapan saja. Kami akan mengirimkan em…" at bounding box center [522, 350] width 1044 height 556
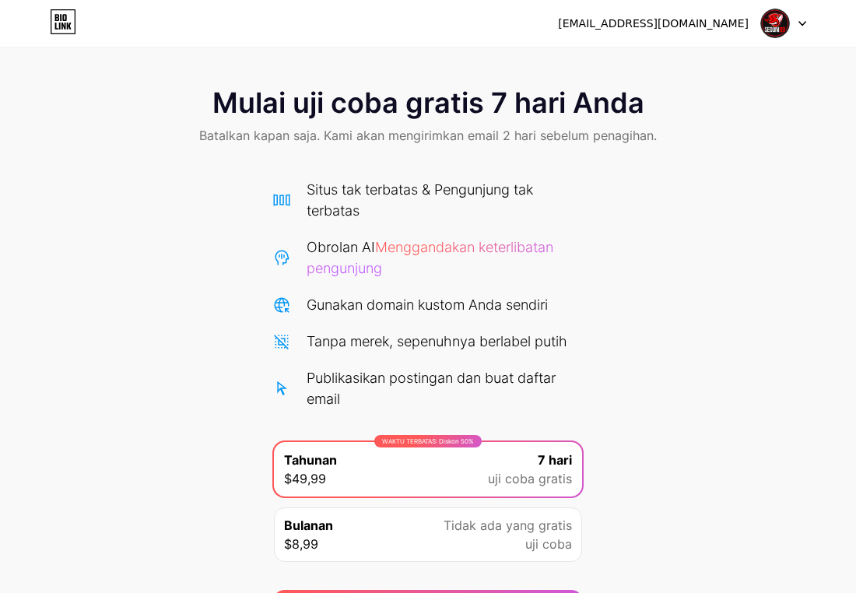
click at [399, 135] on div "Mulai uji coba gratis 7 hari Anda Batalkan kapan saja. Kami akan mengirimkan em…" at bounding box center [428, 118] width 856 height 92
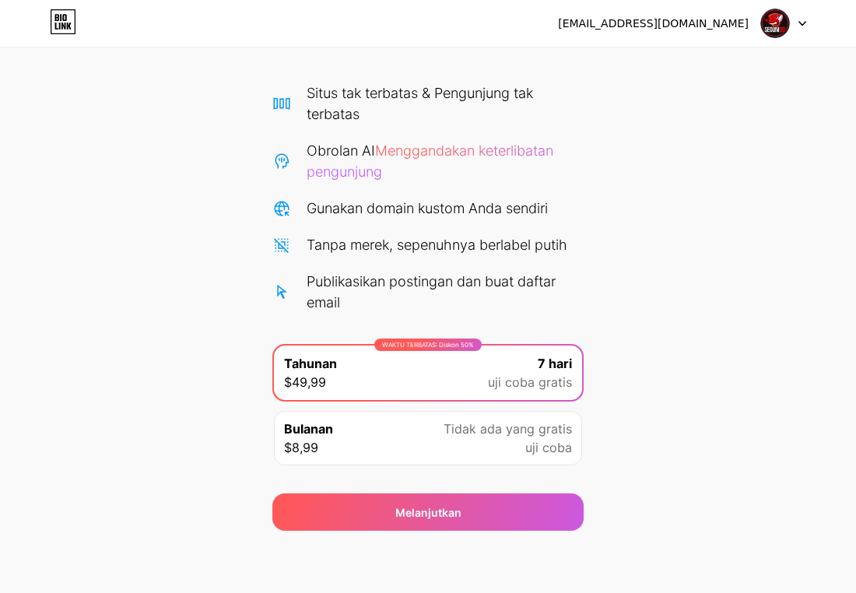
click at [399, 319] on div "Tidak ada yang gratis uji coba" at bounding box center [508, 438] width 128 height 37
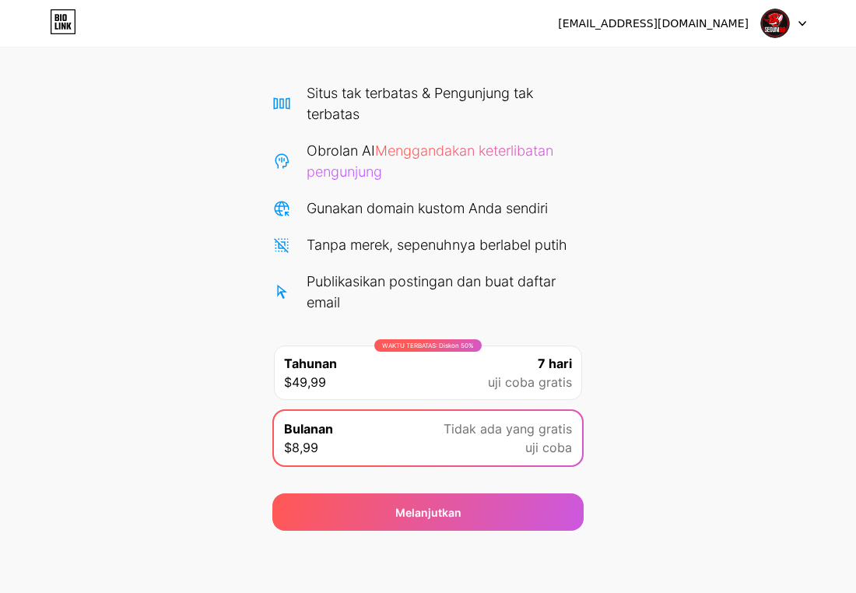
click at [399, 319] on div "newerversionbe@gmail.com Keluar Tautan Disalin Mulai uji coba gratis 7 hari And…" at bounding box center [428, 248] width 856 height 690
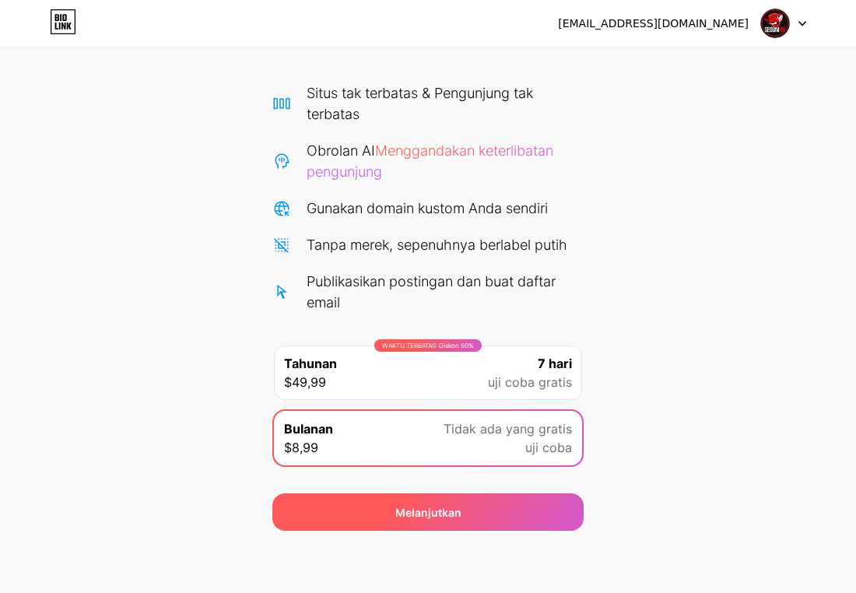
click at [399, 319] on font "Melanjutkan" at bounding box center [428, 512] width 66 height 13
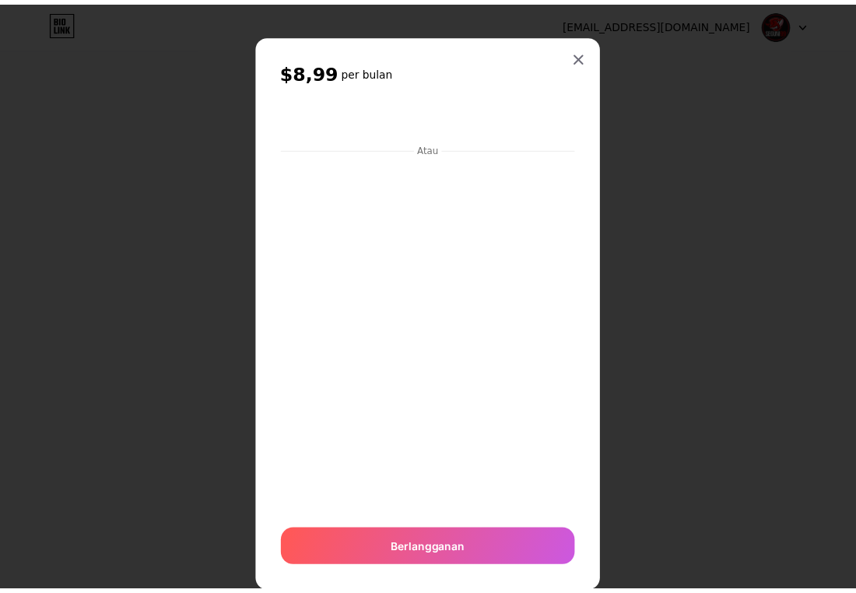
scroll to position [36, 0]
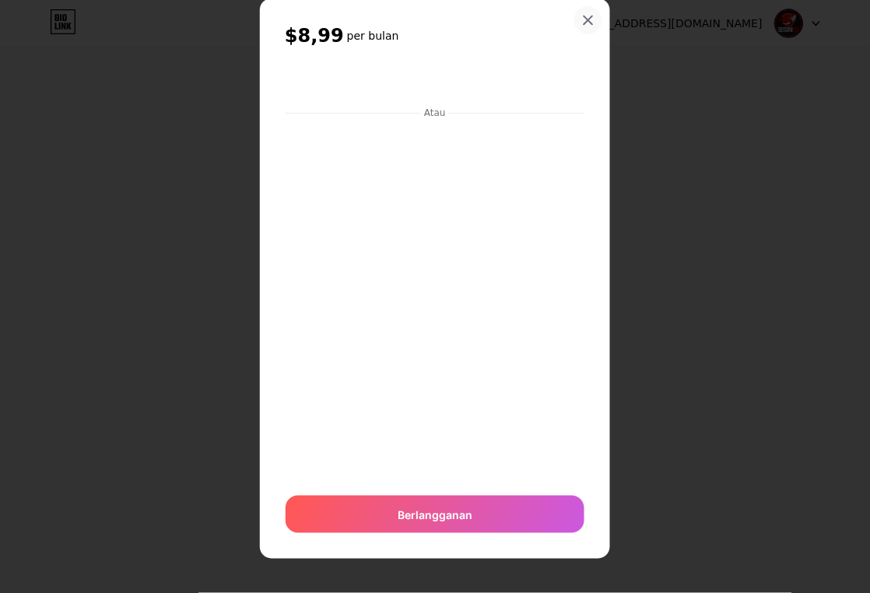
click at [399, 9] on div at bounding box center [588, 20] width 28 height 28
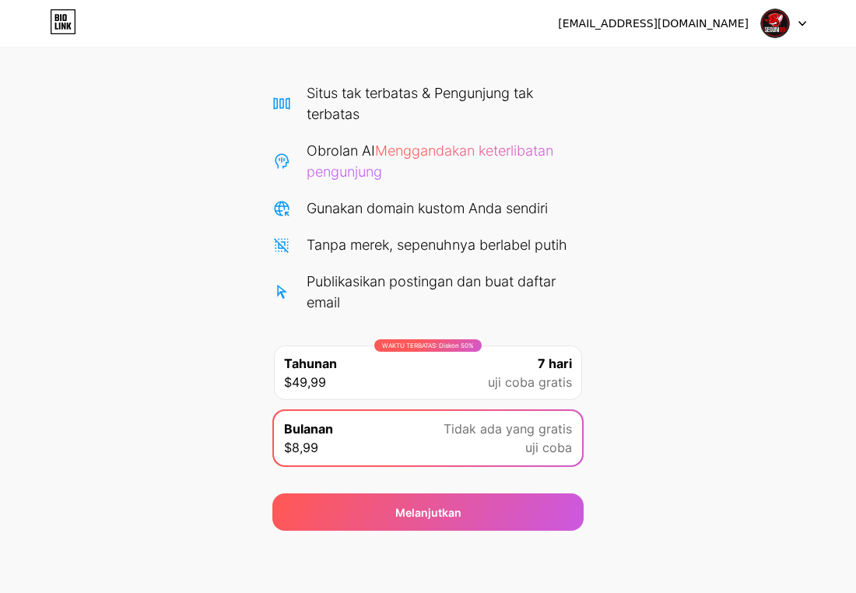
click at [399, 26] on font "[EMAIL_ADDRESS][DOMAIN_NAME]" at bounding box center [653, 23] width 191 height 12
click at [399, 26] on img at bounding box center [775, 24] width 30 height 30
click at [371, 8] on div "newerversionbe@gmail.com Keluar" at bounding box center [428, 23] width 856 height 47
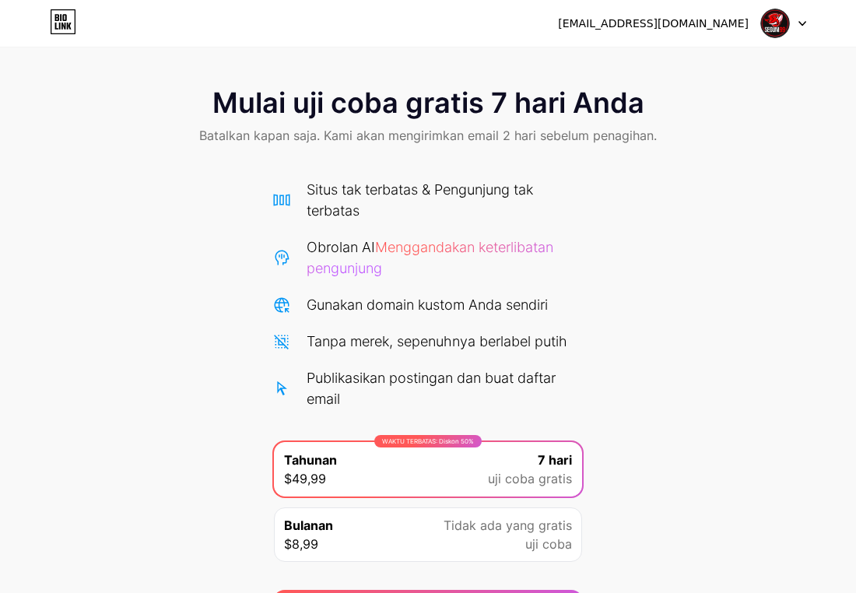
click at [68, 19] on icon at bounding box center [63, 21] width 26 height 25
click at [399, 27] on img at bounding box center [775, 24] width 30 height 30
click at [399, 30] on div "[EMAIL_ADDRESS][DOMAIN_NAME]" at bounding box center [682, 23] width 248 height 28
click at [399, 18] on div at bounding box center [783, 23] width 45 height 28
click at [399, 22] on icon at bounding box center [802, 24] width 6 height 4
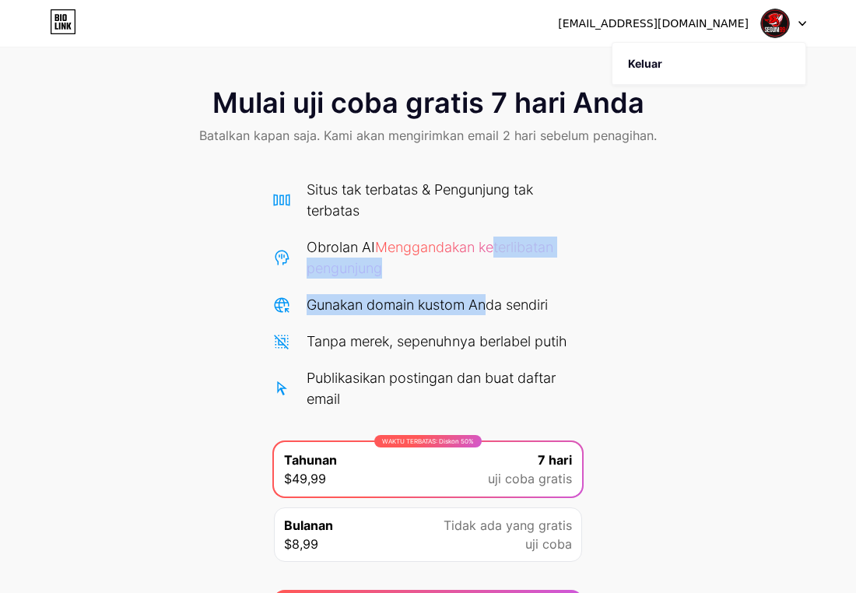
drag, startPoint x: 500, startPoint y: 254, endPoint x: 488, endPoint y: 315, distance: 62.6
click at [399, 315] on div "Situs tak terbatas & Pengunjung tak terbatas Obrolan AI Menggandakan keterlibat…" at bounding box center [427, 294] width 311 height 230
click at [364, 276] on div "Obrolan AI Menggandakan keterlibatan pengunjung" at bounding box center [445, 258] width 277 height 42
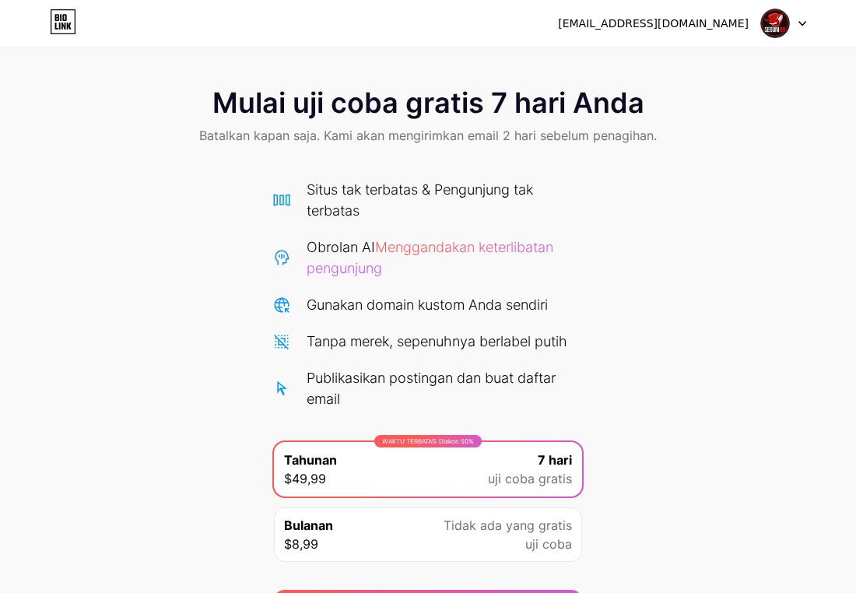
click at [348, 269] on font "Menggandakan keterlibatan pengunjung" at bounding box center [430, 257] width 247 height 37
click at [399, 251] on font "Menggandakan keterlibatan pengunjung" at bounding box center [430, 257] width 247 height 37
click at [399, 244] on font "Menggandakan keterlibatan pengunjung" at bounding box center [430, 257] width 247 height 37
click at [328, 118] on font "Mulai uji coba gratis 7 hari Anda" at bounding box center [428, 103] width 432 height 34
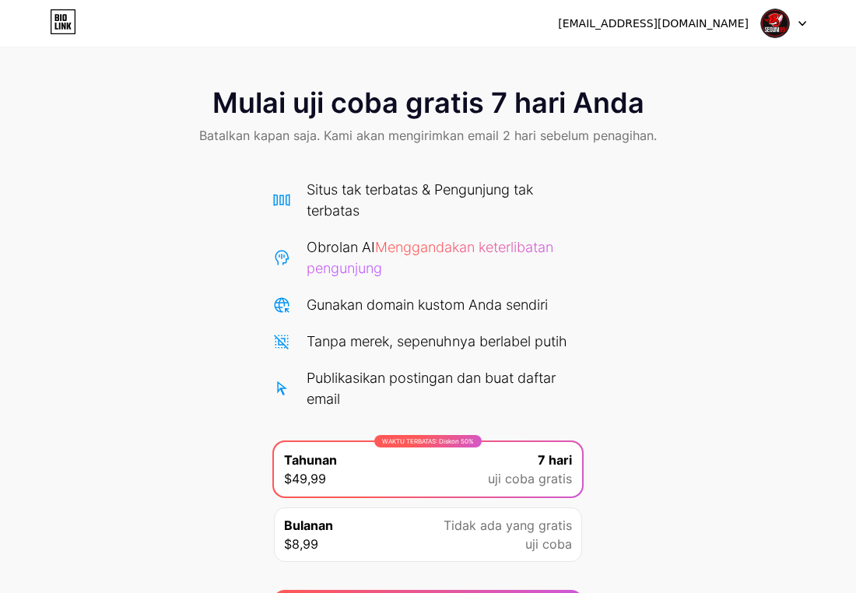
click at [347, 197] on div "Situs tak terbatas & Pengunjung tak terbatas" at bounding box center [445, 200] width 277 height 42
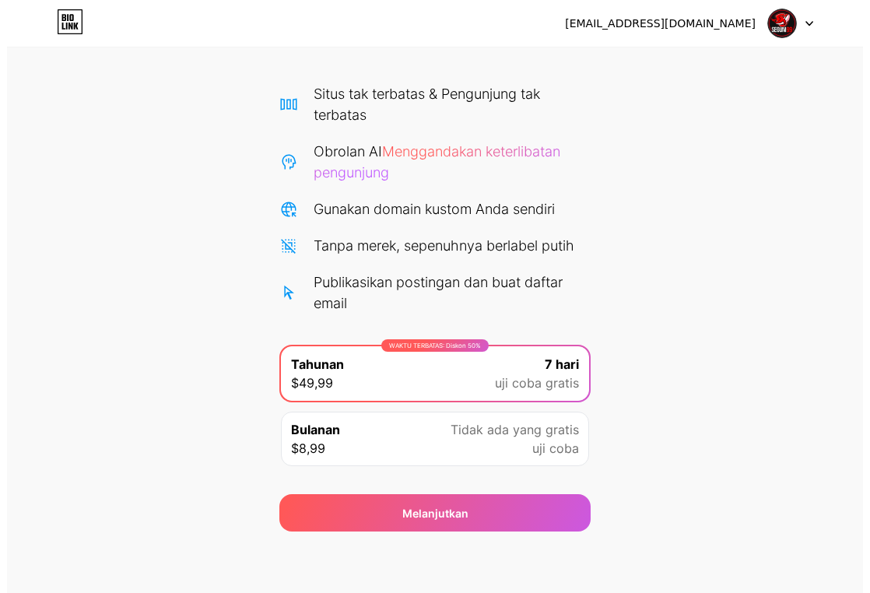
scroll to position [97, 0]
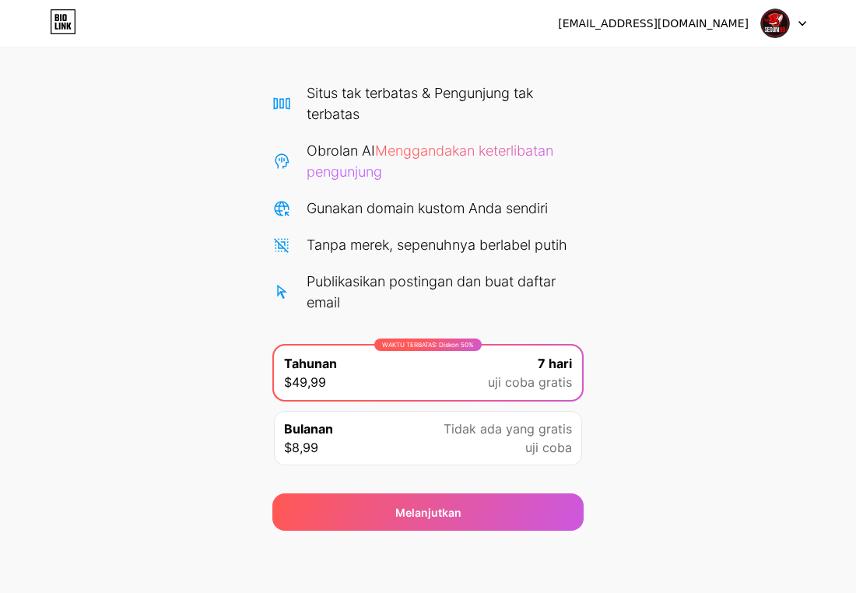
click at [399, 319] on div "Tidak ada yang gratis uji coba" at bounding box center [508, 438] width 128 height 37
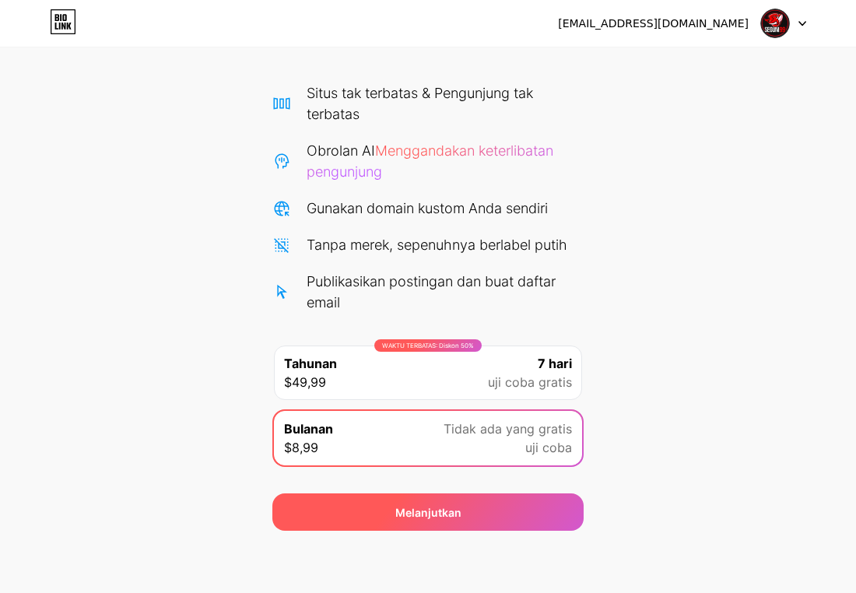
click at [399, 319] on div "Melanjutkan" at bounding box center [427, 511] width 311 height 37
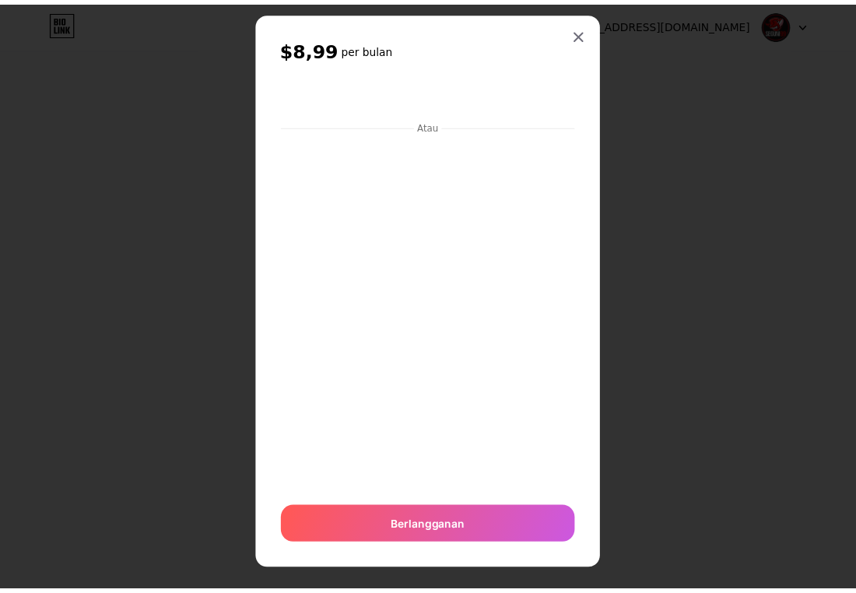
scroll to position [36, 0]
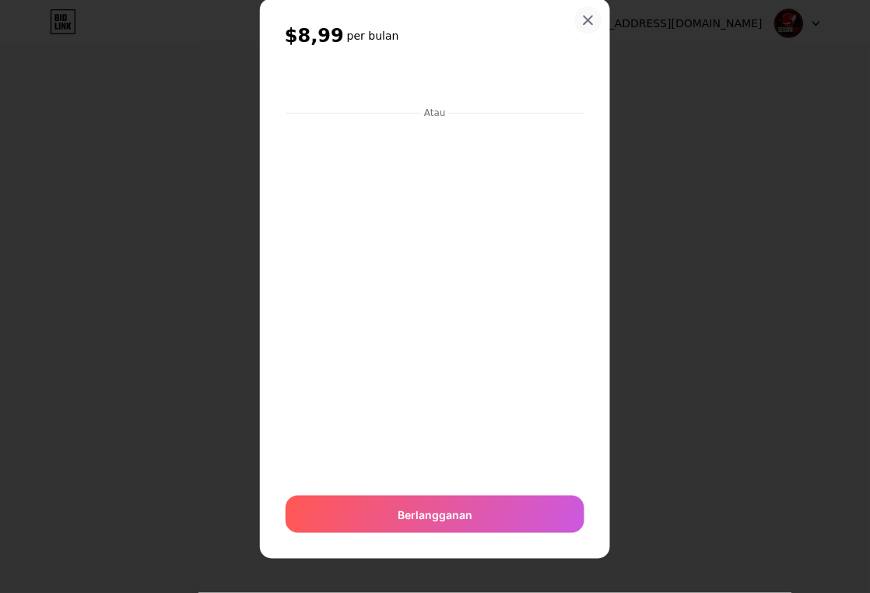
click at [399, 25] on icon at bounding box center [588, 20] width 12 height 12
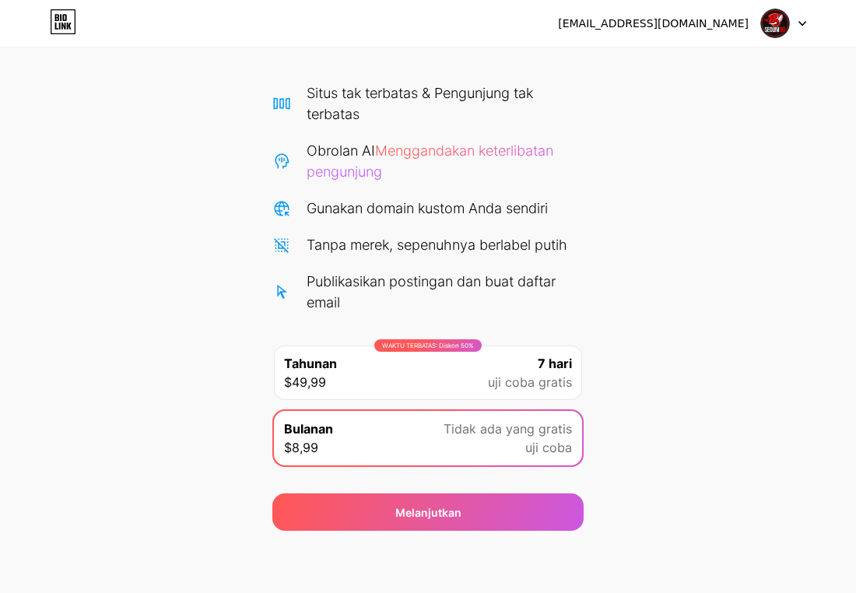
scroll to position [0, 0]
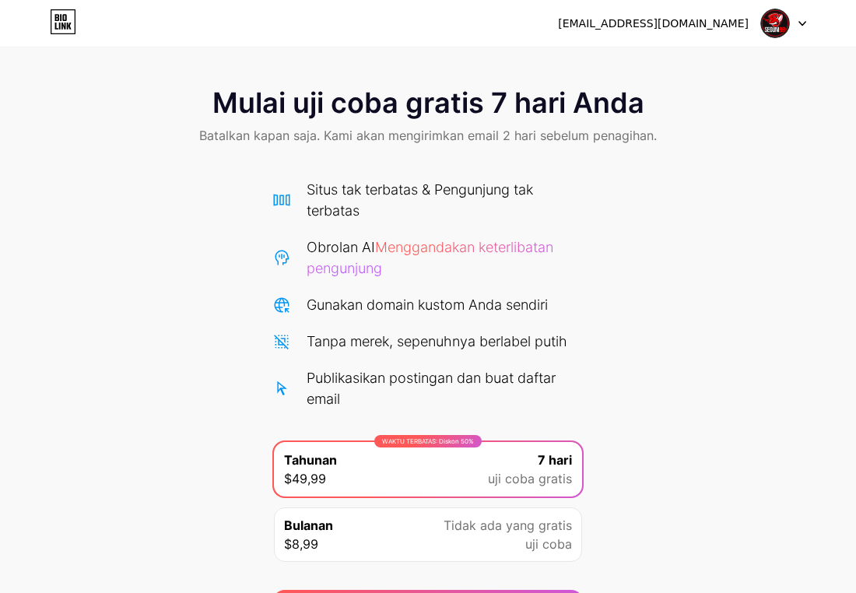
click at [784, 37] on span at bounding box center [775, 24] width 30 height 30
click at [808, 16] on div "[EMAIL_ADDRESS][DOMAIN_NAME] Keluar" at bounding box center [428, 23] width 856 height 28
click at [799, 21] on icon at bounding box center [803, 23] width 8 height 5
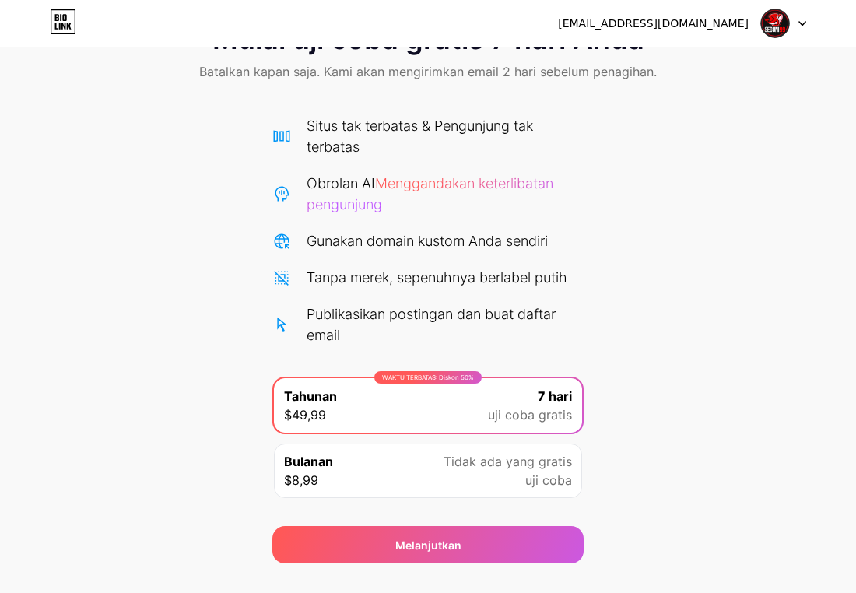
scroll to position [97, 0]
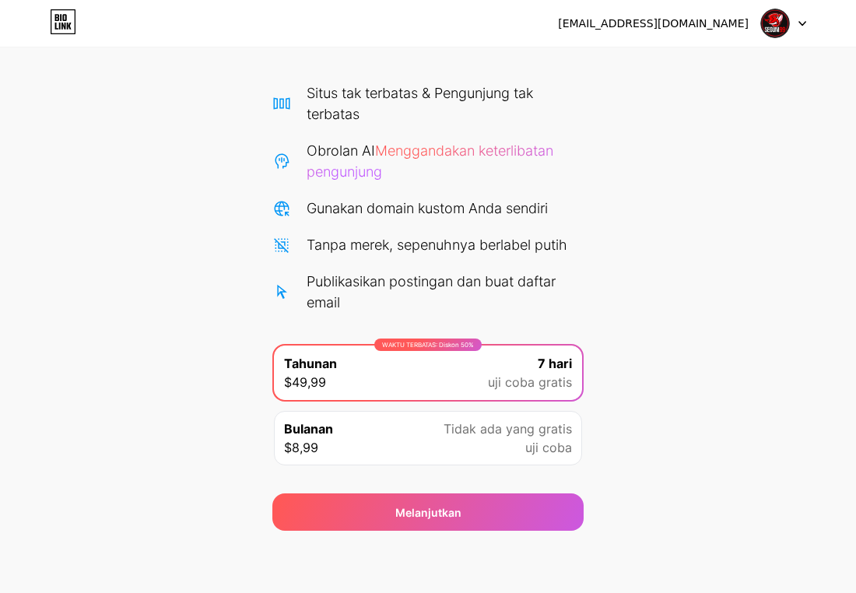
click at [451, 368] on div "WAKTU TERBATAS: Diskon 50% Tahunan $49,99 7 hari uji coba gratis" at bounding box center [428, 373] width 308 height 54
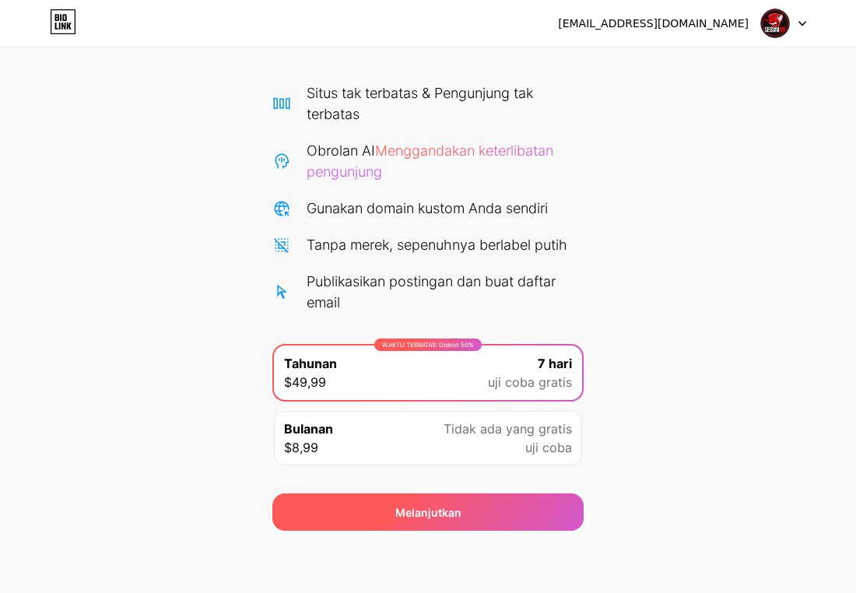
click at [440, 522] on div "Melanjutkan" at bounding box center [427, 511] width 311 height 37
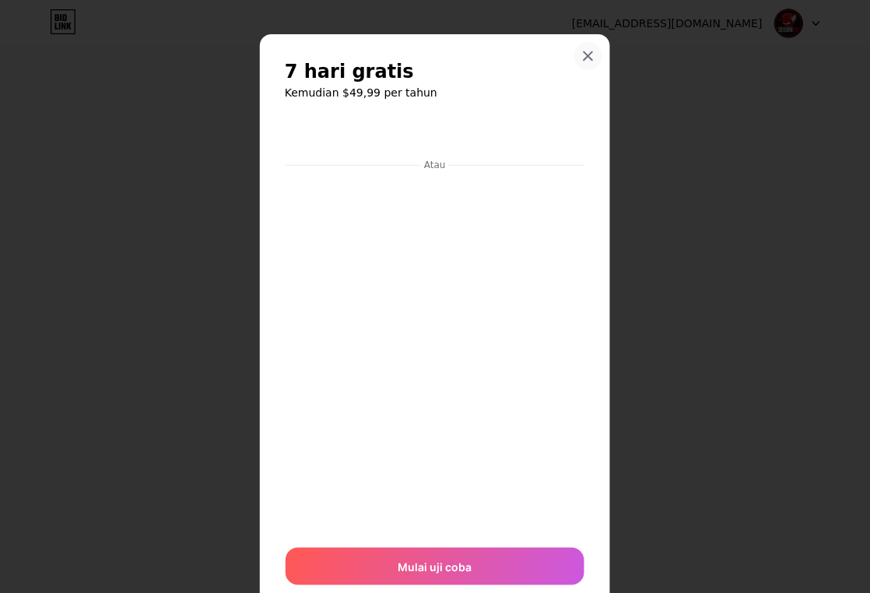
click at [585, 52] on icon at bounding box center [589, 56] width 9 height 9
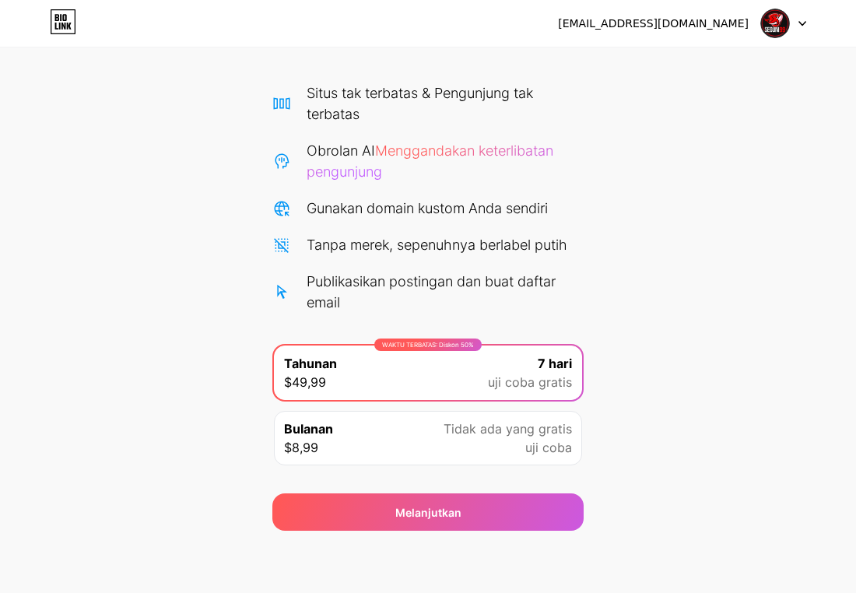
click at [767, 83] on div "Mulai uji coba gratis 7 hari Anda Batalkan kapan saja. Kami akan mengirimkan em…" at bounding box center [428, 253] width 856 height 556
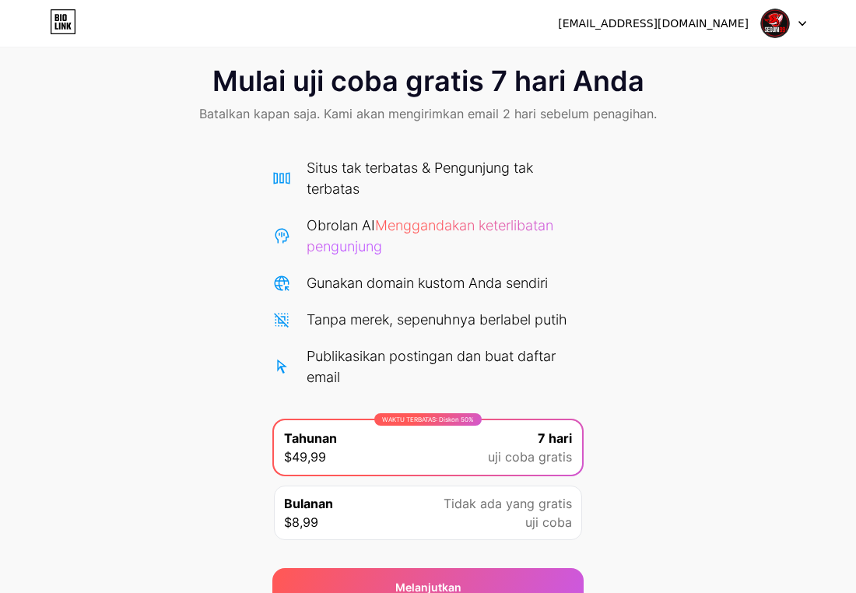
scroll to position [0, 0]
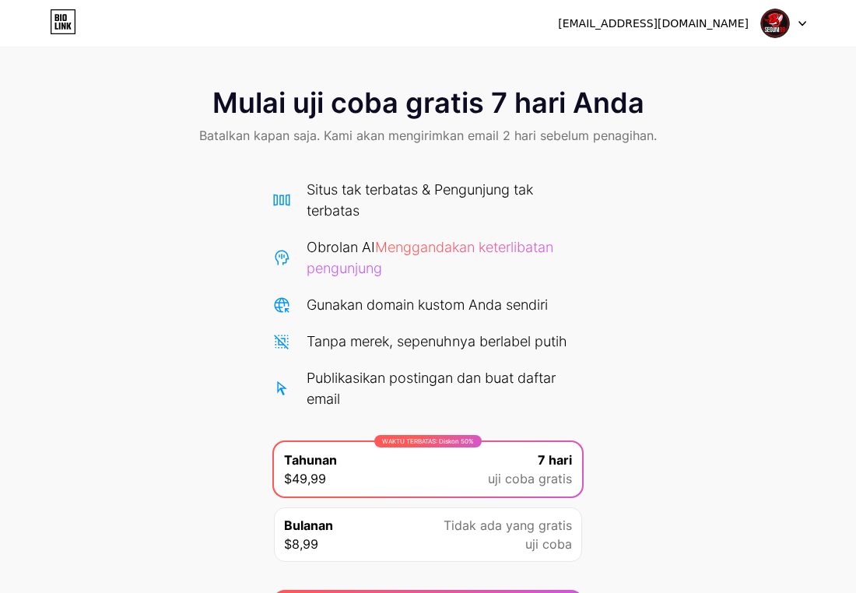
click at [67, 29] on icon at bounding box center [69, 26] width 5 height 7
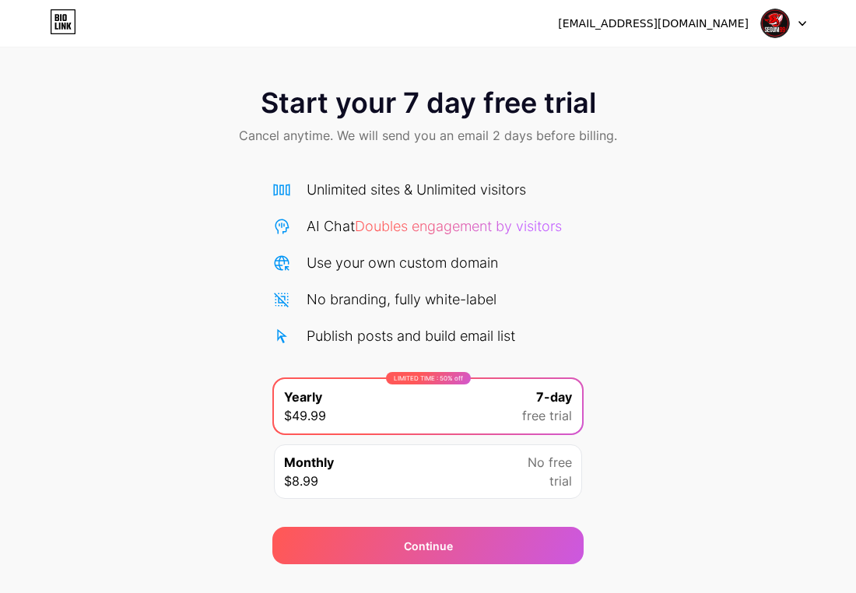
click at [354, 345] on div "Publish posts and build email list" at bounding box center [411, 335] width 209 height 21
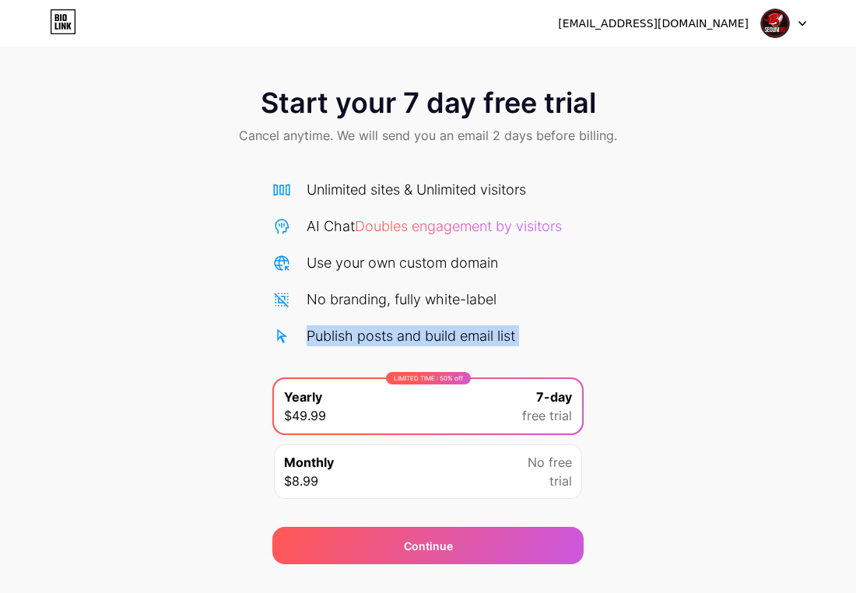
click at [354, 345] on div "Publish posts and build email list" at bounding box center [411, 335] width 209 height 21
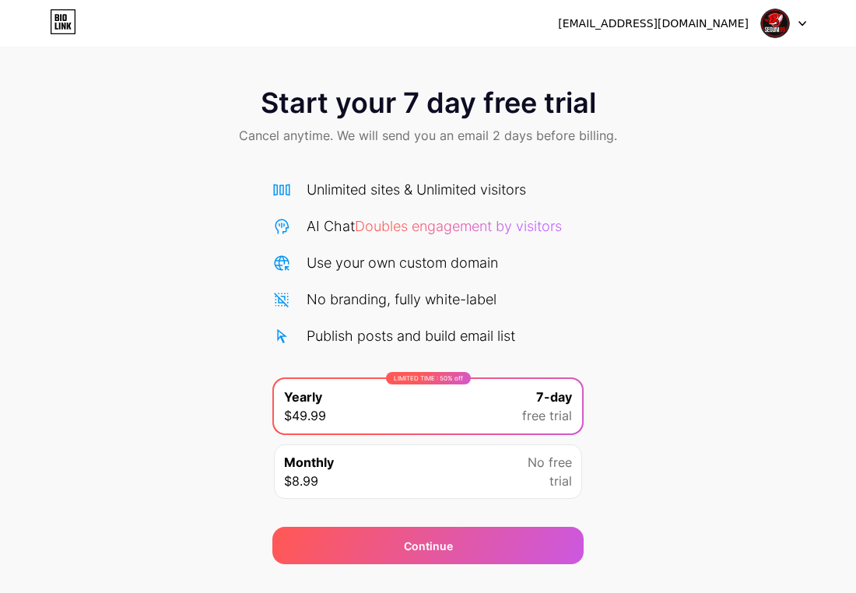
click at [686, 32] on div "[EMAIL_ADDRESS][DOMAIN_NAME]" at bounding box center [682, 23] width 248 height 28
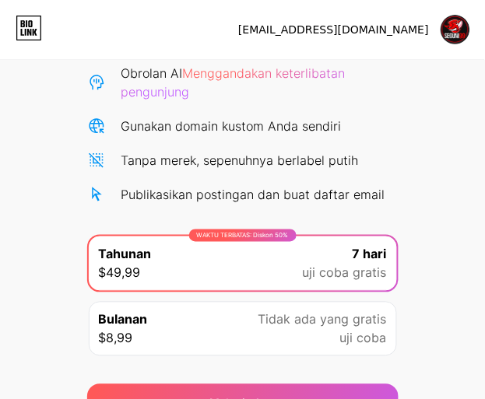
scroll to position [162, 0]
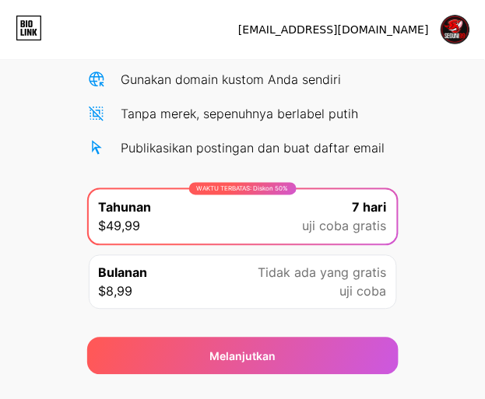
click at [321, 277] on font "Tidak ada yang gratis" at bounding box center [322, 273] width 128 height 16
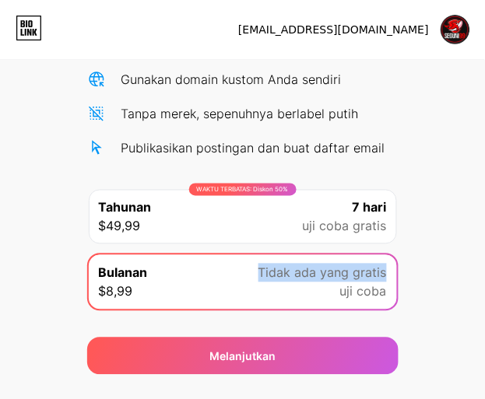
click at [321, 277] on font "Tidak ada yang gratis" at bounding box center [322, 273] width 128 height 16
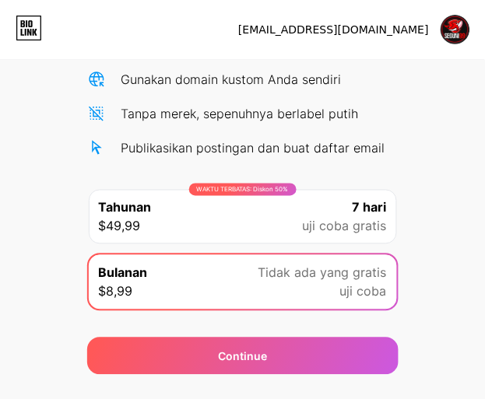
click at [245, 191] on font "WAKTU TERBATAS: Diskon 50%" at bounding box center [243, 190] width 92 height 8
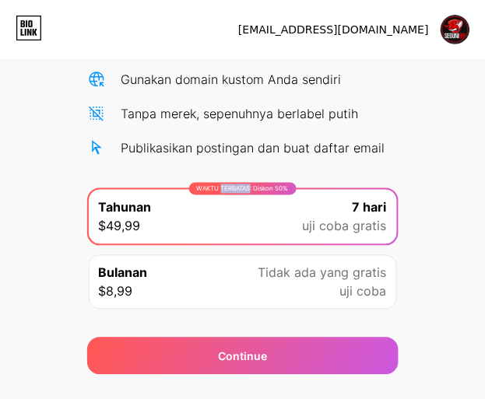
click at [245, 191] on font "WAKTU TERBATAS: Diskon 50%" at bounding box center [243, 189] width 92 height 8
click at [244, 189] on font "WAKTU TERBATAS: Diskon 50%" at bounding box center [243, 189] width 92 height 8
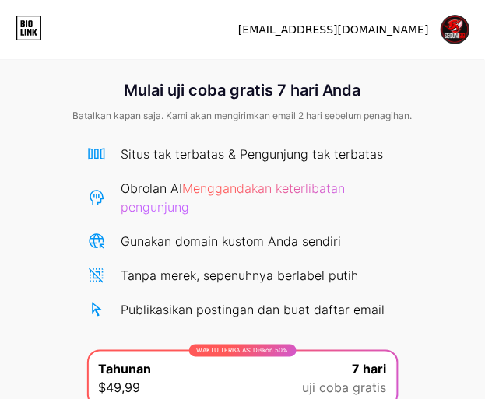
click at [158, 205] on font "Menggandakan keterlibatan pengunjung" at bounding box center [233, 198] width 224 height 34
click at [372, 37] on div "[EMAIL_ADDRESS][DOMAIN_NAME]" at bounding box center [353, 30] width 231 height 28
click at [461, 40] on img at bounding box center [456, 30] width 30 height 30
drag, startPoint x: 220, startPoint y: 72, endPoint x: 226, endPoint y: 58, distance: 15.0
click at [223, 64] on div "Mulai uji coba gratis 7 hari Anda Batalkan kapan saja. Kami akan mengirimkan em…" at bounding box center [243, 94] width 448 height 70
